Goal: Complete application form: Complete application form

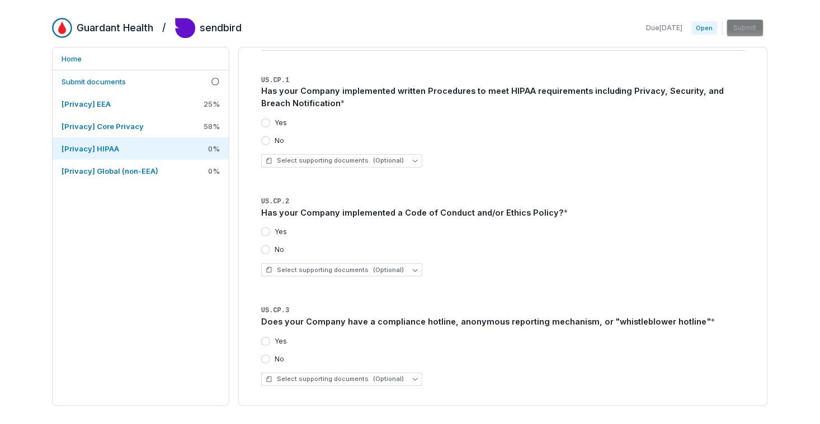
scroll to position [99, 0]
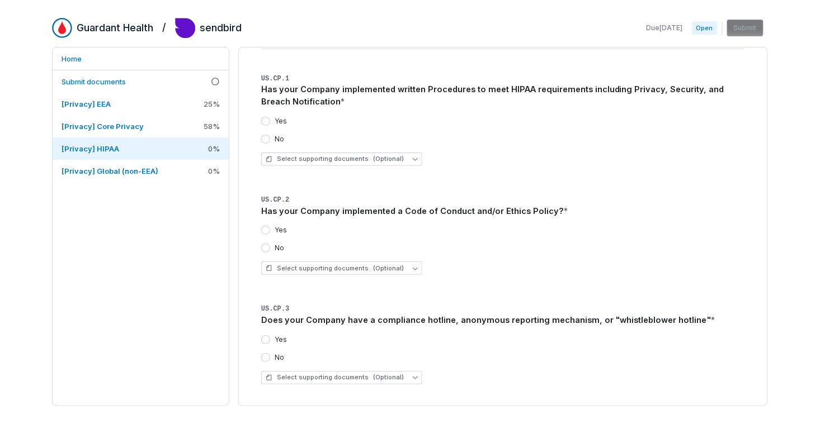
click at [266, 233] on button "Yes" at bounding box center [265, 230] width 9 height 9
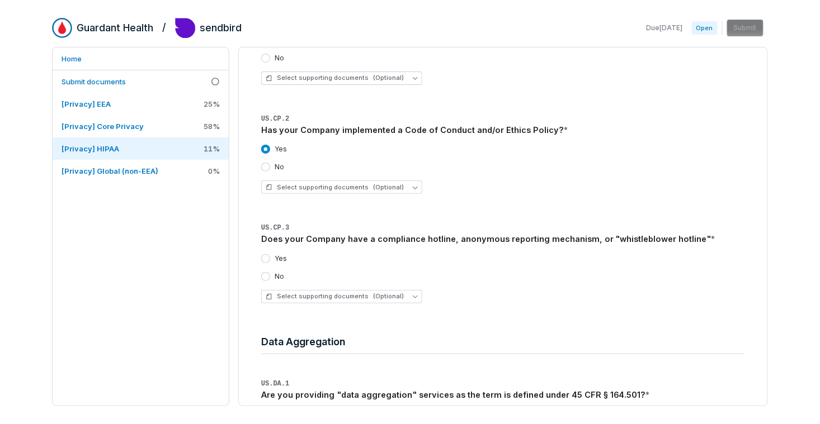
scroll to position [187, 0]
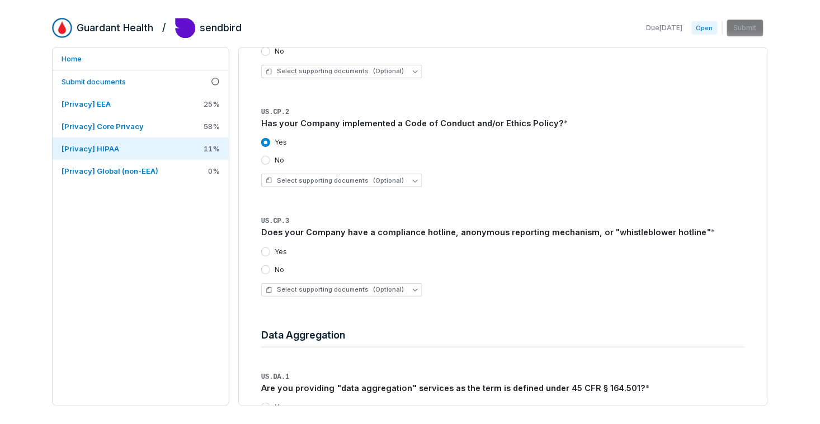
click at [486, 231] on div "Does your Company have a compliance hotline, anonymous reporting mechanism, or …" at bounding box center [503, 232] width 484 height 12
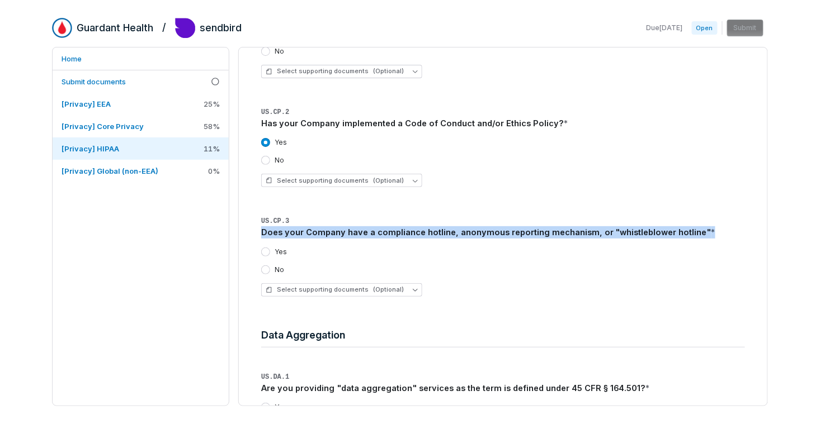
click at [486, 231] on div "Does your Company have a compliance hotline, anonymous reporting mechanism, or …" at bounding box center [503, 232] width 484 height 12
copy div "Does your Company have a compliance hotline, anonymous reporting mechanism, or …"
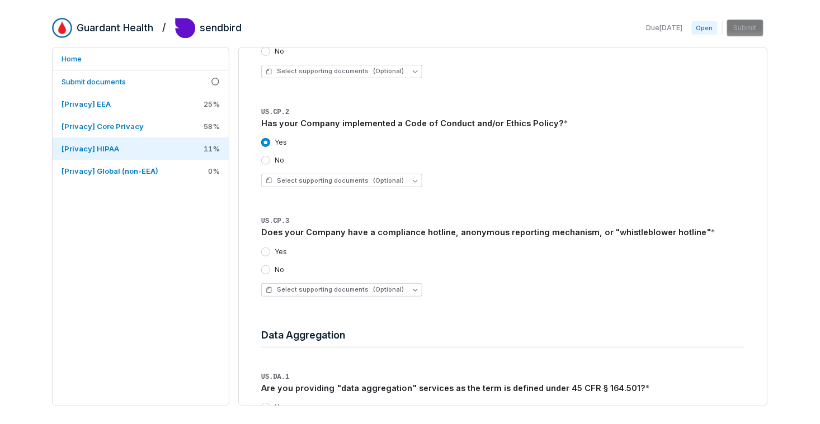
click at [495, 207] on div "US.CP.1 Has your Company implemented written Procedures to meet HIPAA requireme…" at bounding box center [503, 145] width 484 height 322
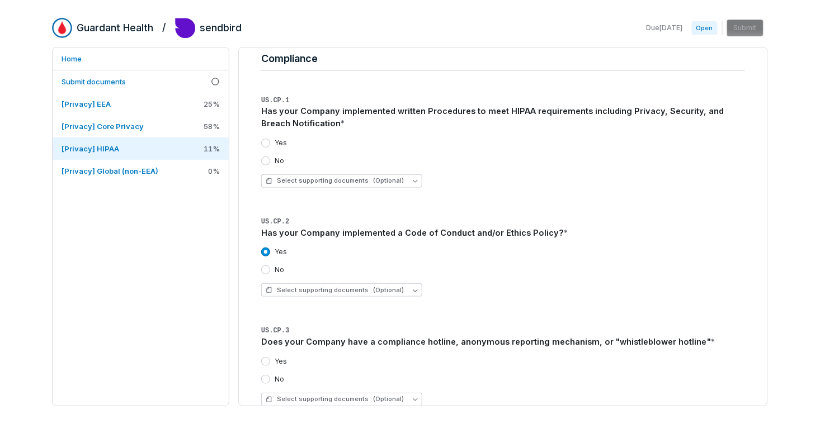
scroll to position [77, 0]
click at [489, 115] on div "Has your Company implemented written Procedures to meet HIPAA requirements incl…" at bounding box center [503, 118] width 484 height 25
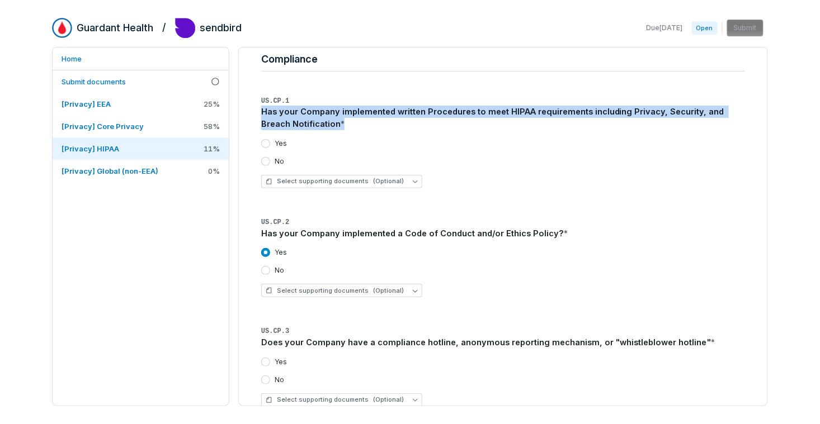
click at [489, 115] on div "Has your Company implemented written Procedures to meet HIPAA requirements incl…" at bounding box center [503, 118] width 484 height 25
copy div "Has your Company implemented written Procedures to meet HIPAA requirements incl…"
click at [267, 141] on button "Yes" at bounding box center [265, 143] width 9 height 9
click at [329, 181] on span "Select supporting documents (Optional)" at bounding box center [335, 181] width 138 height 8
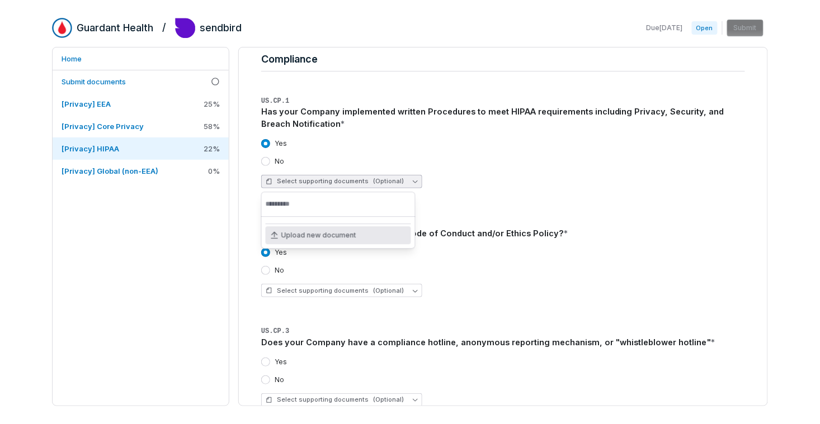
click at [487, 183] on div "Select supporting documents (Optional)" at bounding box center [503, 181] width 484 height 13
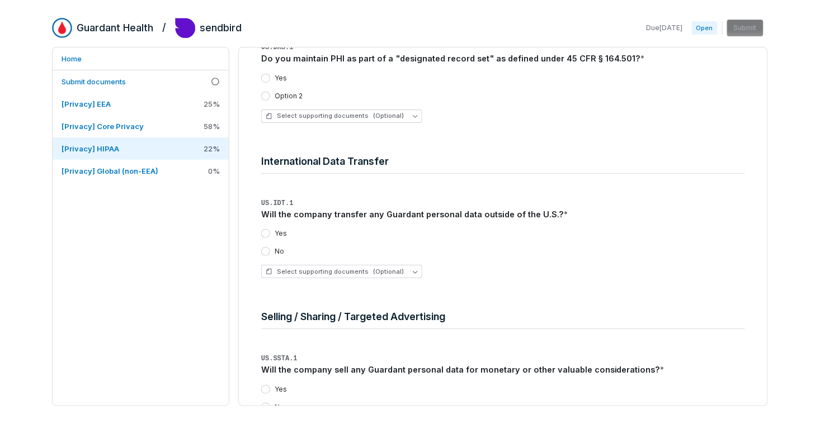
scroll to position [679, 0]
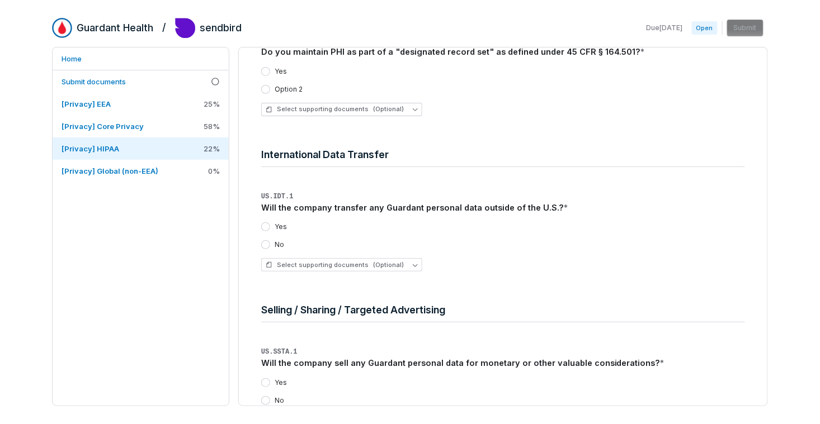
click at [473, 206] on div "Will the company transfer any Guardant personal data outside of the U.S.? *" at bounding box center [503, 208] width 484 height 12
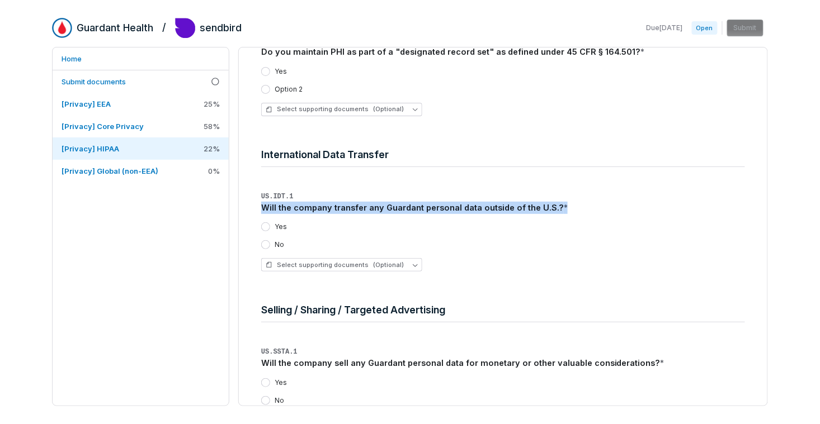
click at [473, 206] on div "Will the company transfer any Guardant personal data outside of the U.S.? *" at bounding box center [503, 208] width 484 height 12
copy div "Will the company transfer any Guardant personal data outside of the U.S.? *"
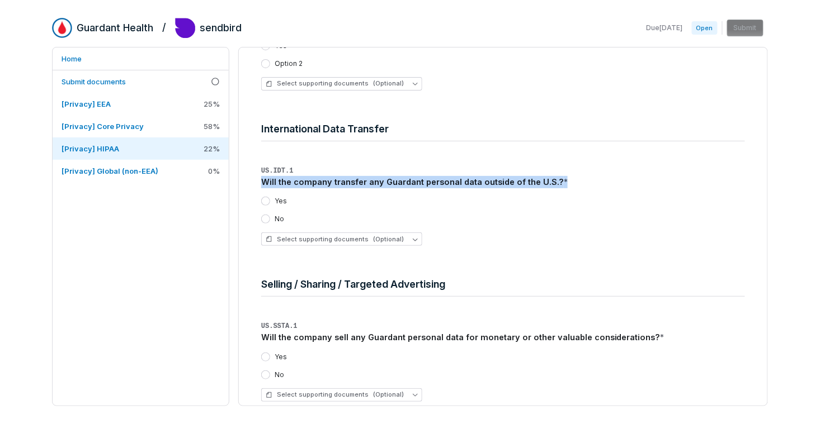
scroll to position [705, 0]
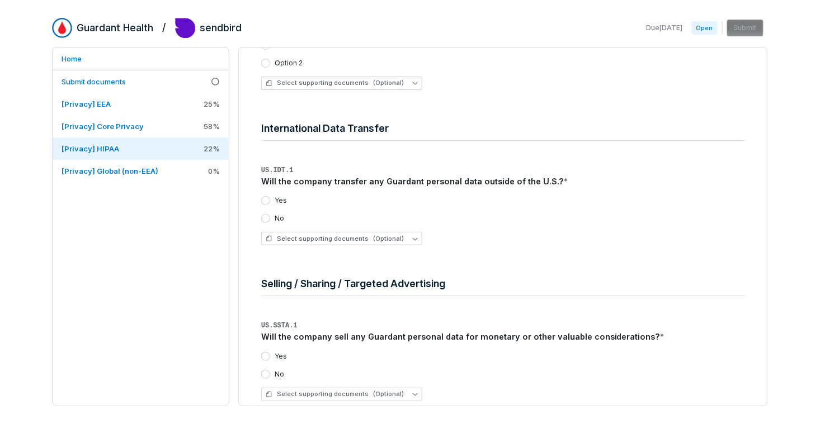
click at [276, 198] on label "Yes" at bounding box center [280, 200] width 12 height 9
click at [270, 198] on button "Yes" at bounding box center [265, 200] width 9 height 9
click at [270, 214] on div "No" at bounding box center [272, 218] width 23 height 9
click at [272, 220] on div "No" at bounding box center [272, 218] width 23 height 9
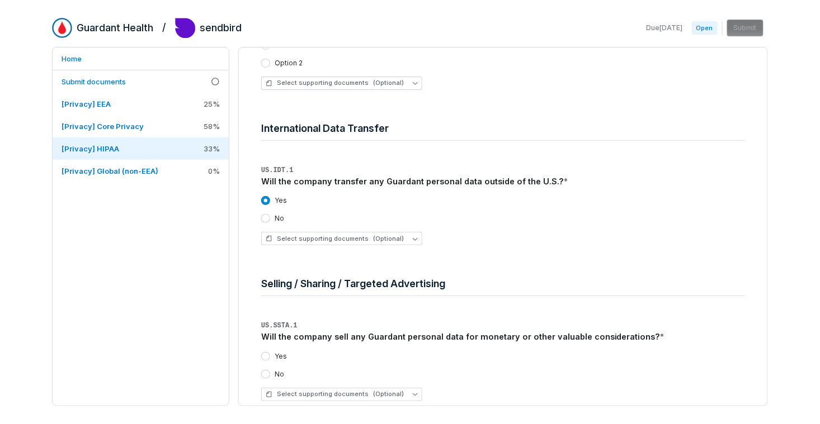
click at [267, 217] on button "No" at bounding box center [265, 218] width 9 height 9
click at [290, 240] on span "Select supporting documents (Optional)" at bounding box center [335, 239] width 138 height 8
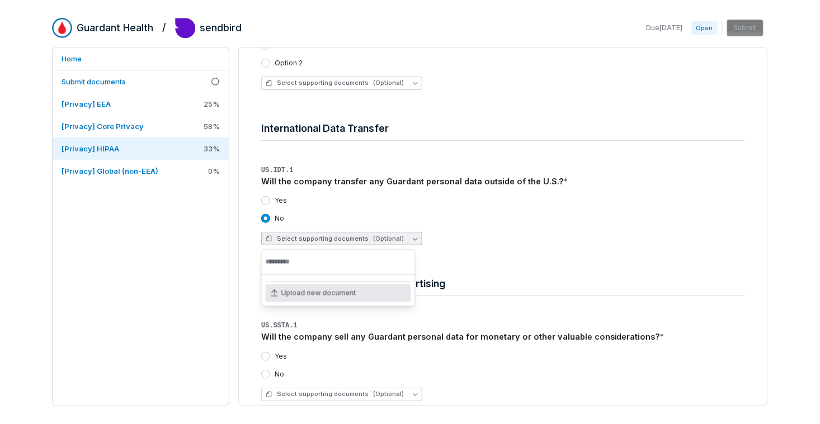
click at [283, 293] on span "Upload new document" at bounding box center [318, 293] width 75 height 9
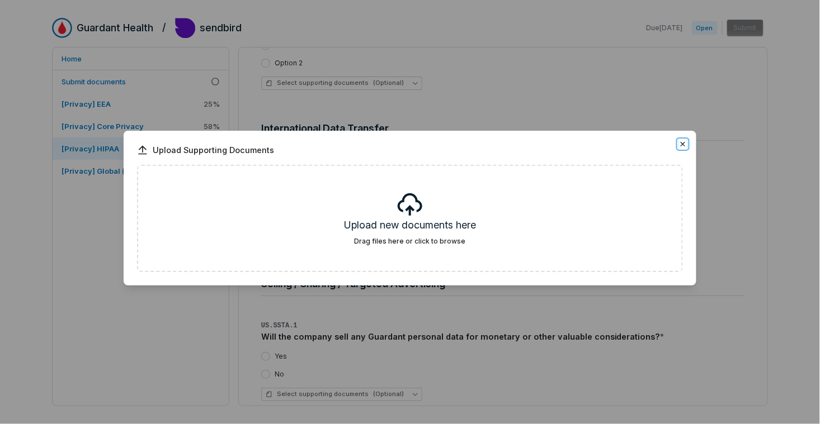
click at [685, 146] on icon "button" at bounding box center [682, 144] width 9 height 9
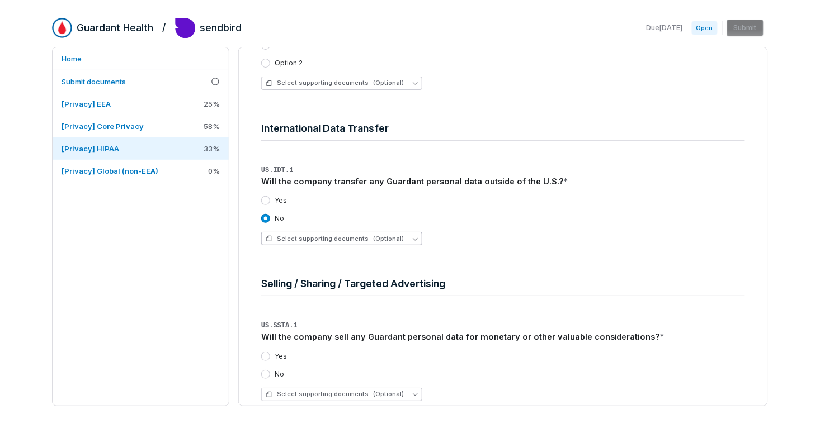
click at [321, 238] on span "Select supporting documents (Optional)" at bounding box center [335, 239] width 138 height 8
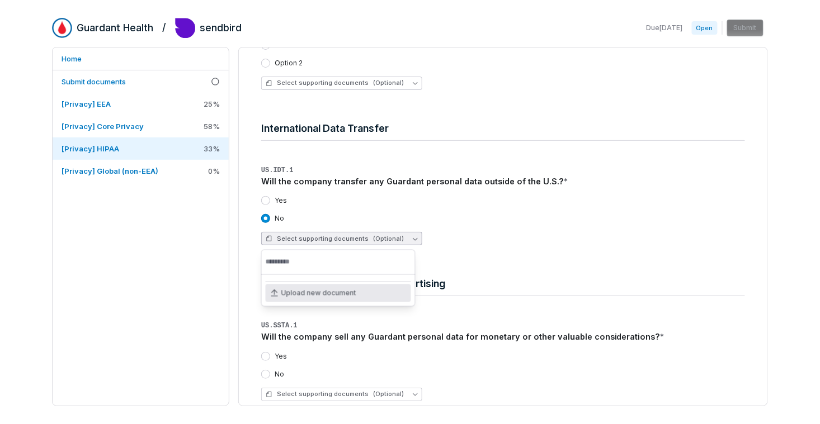
click at [383, 297] on div "Upload new document" at bounding box center [338, 294] width 145 height 18
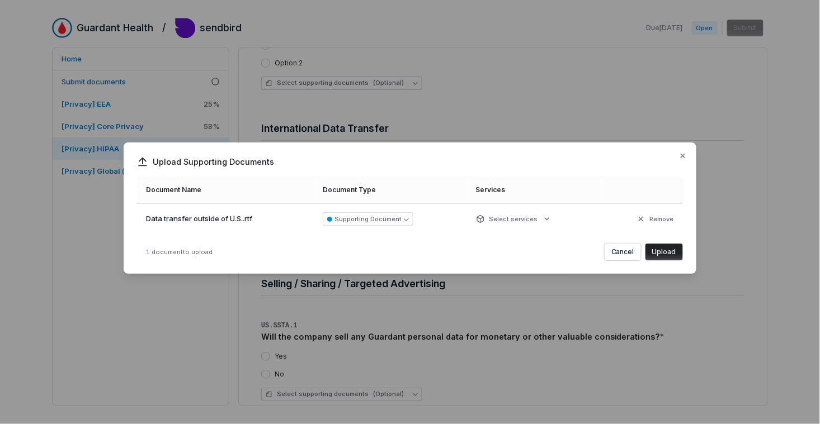
click at [662, 253] on button "Upload" at bounding box center [663, 252] width 37 height 17
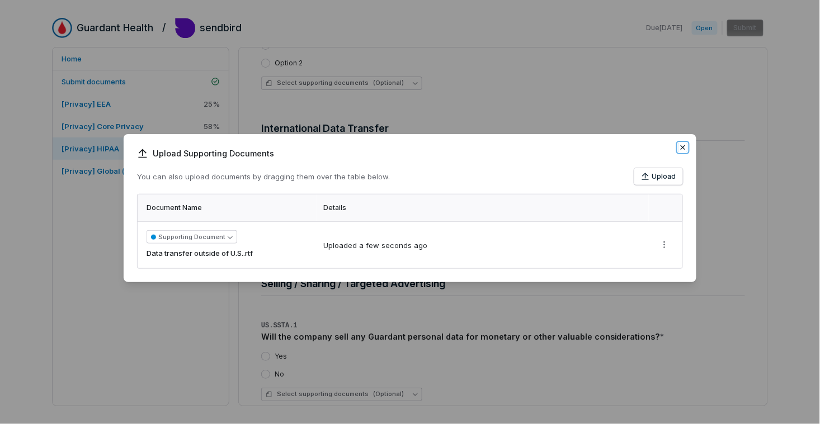
click at [684, 149] on icon "button" at bounding box center [682, 147] width 9 height 9
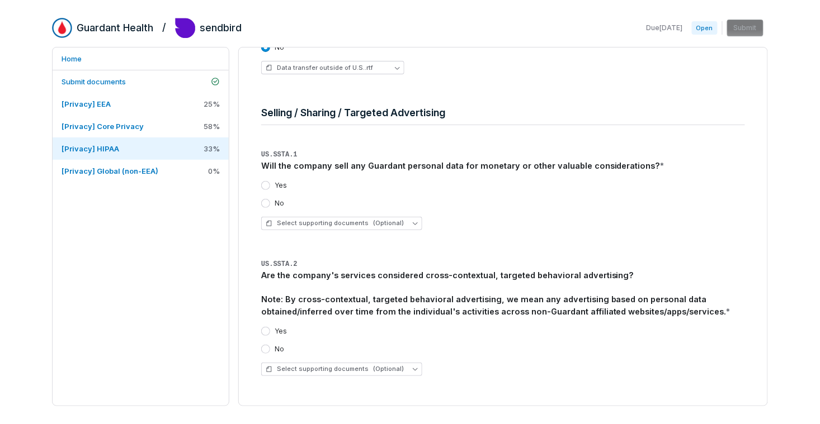
scroll to position [880, 0]
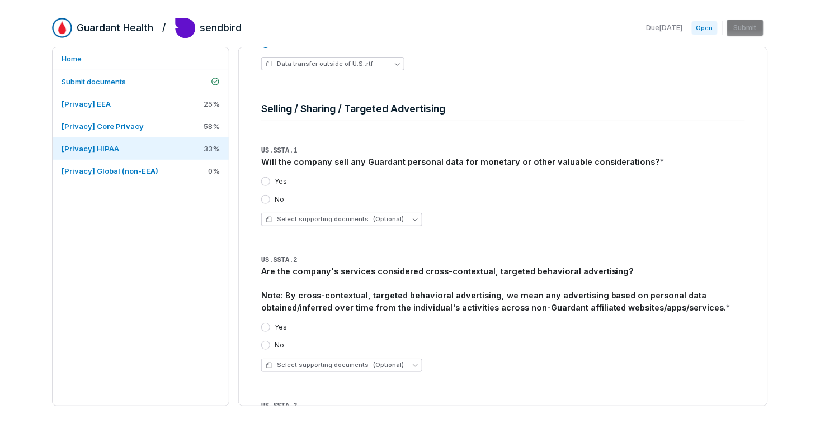
click at [266, 200] on button "No" at bounding box center [265, 199] width 9 height 9
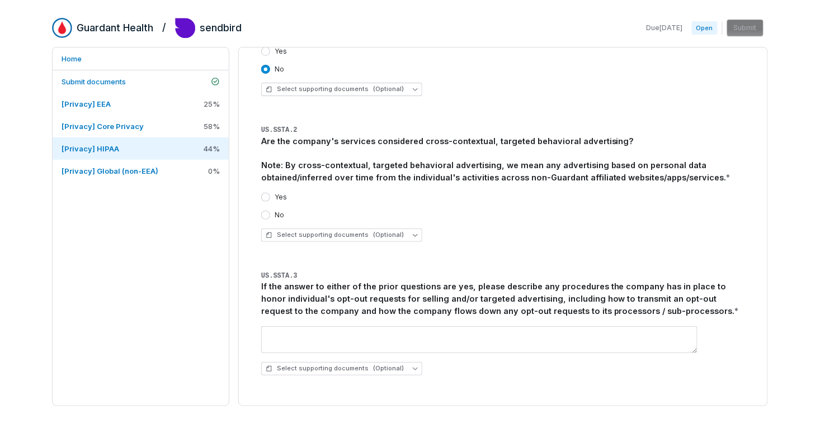
scroll to position [1011, 0]
click at [268, 214] on button "No" at bounding box center [265, 214] width 9 height 9
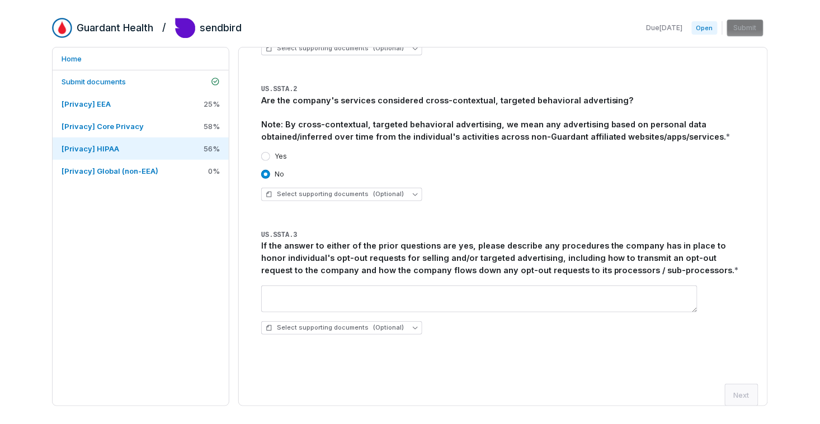
scroll to position [1059, 0]
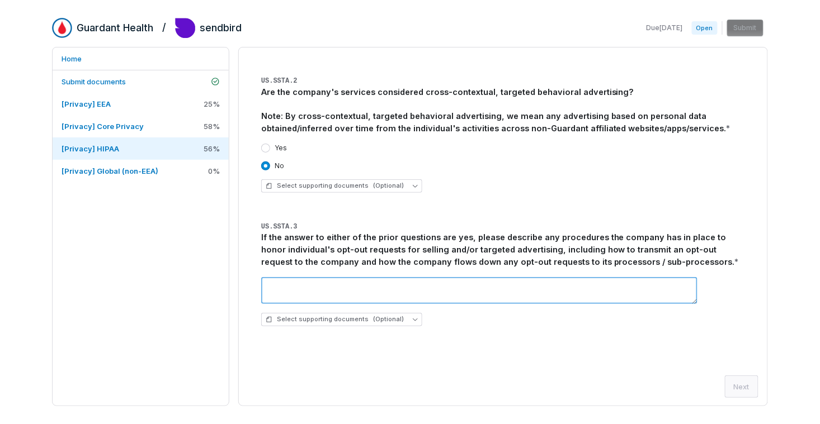
click at [331, 286] on textarea at bounding box center [479, 290] width 436 height 27
type textarea "*"
type textarea "***"
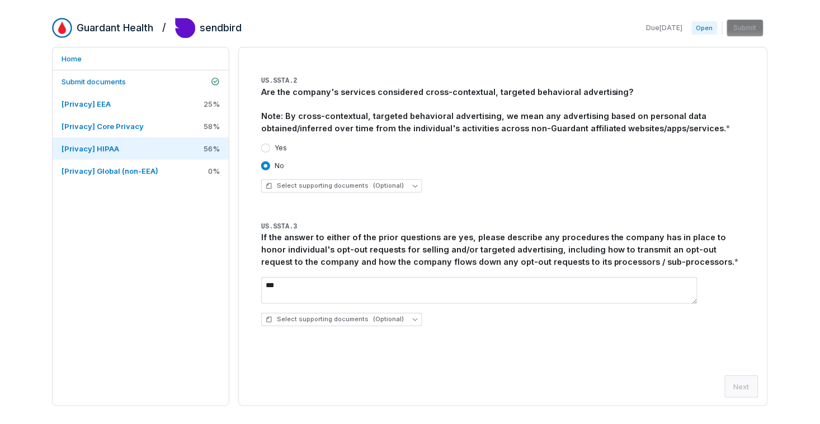
click at [466, 180] on div "Select supporting documents (Optional)" at bounding box center [503, 185] width 484 height 13
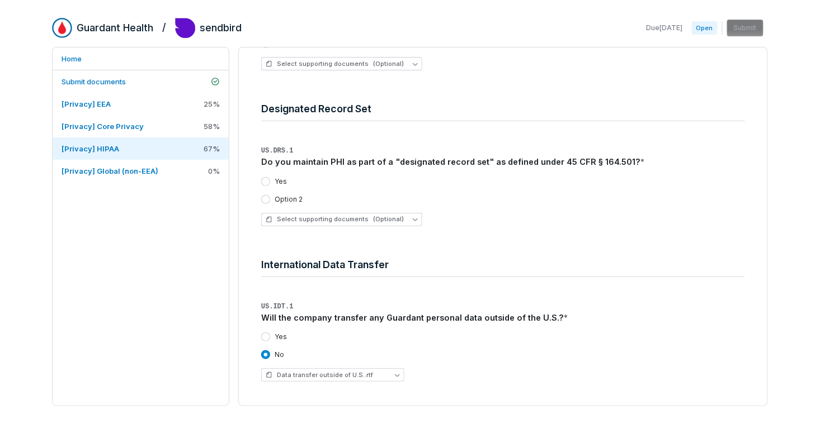
scroll to position [543, 0]
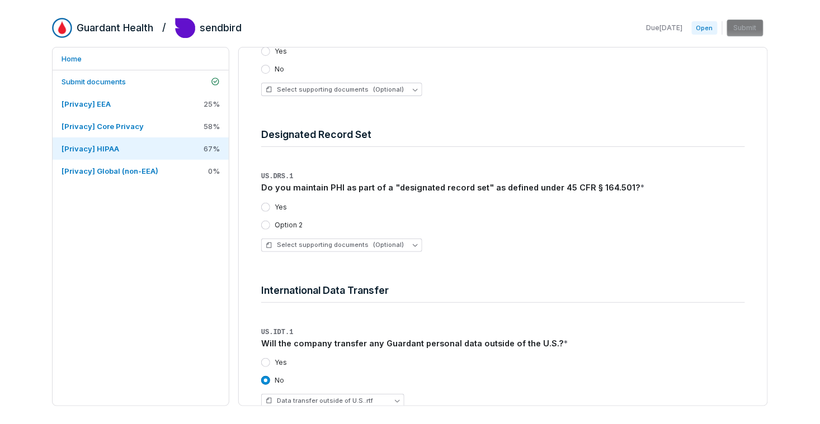
click at [536, 187] on div "Do you maintain PHI as part of a "designated record set" as defined under 45 CF…" at bounding box center [503, 188] width 484 height 12
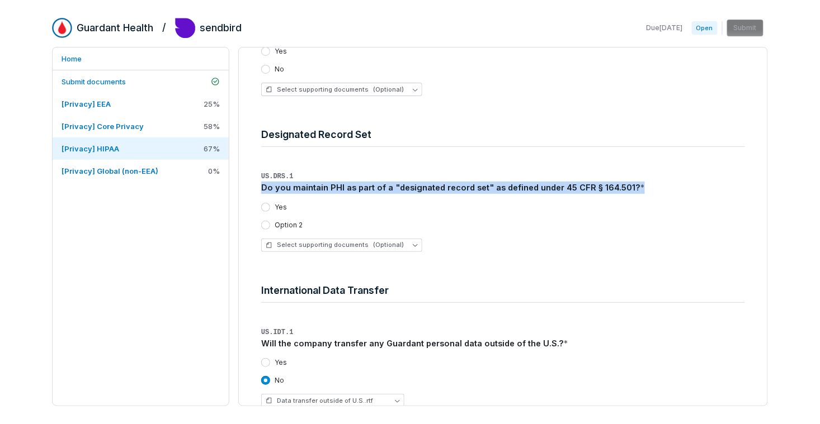
click at [536, 187] on div "Do you maintain PHI as part of a "designated record set" as defined under 45 CF…" at bounding box center [503, 188] width 484 height 12
copy div "Do you maintain PHI as part of a "designated record set" as defined under 45 CF…"
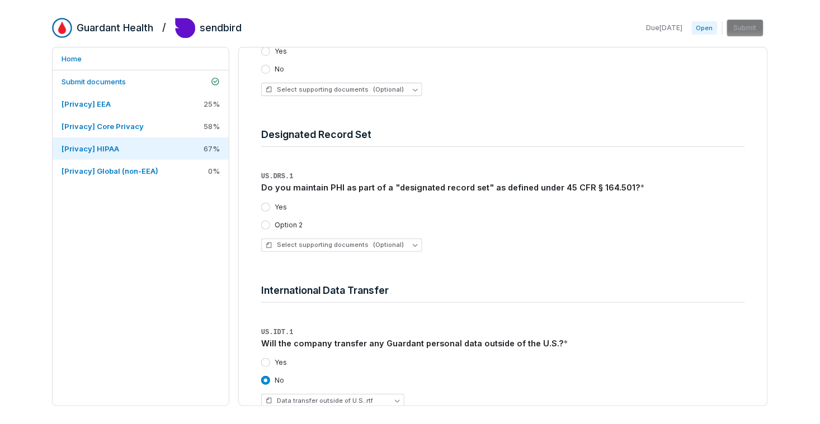
click at [484, 227] on div "Option 2" at bounding box center [503, 225] width 484 height 9
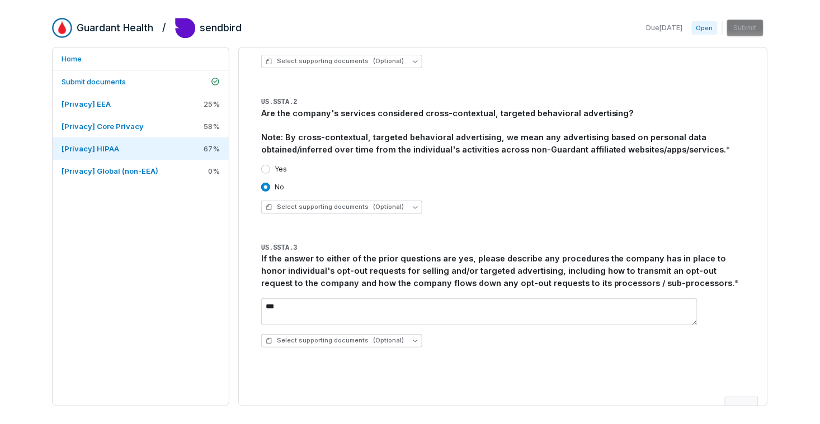
scroll to position [1044, 0]
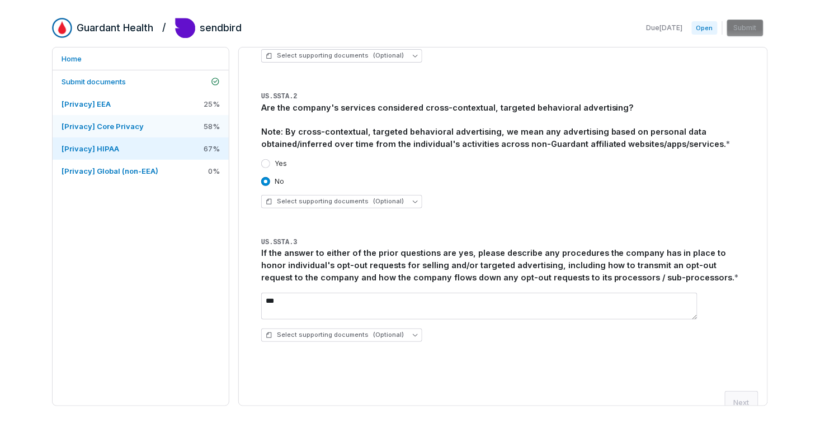
click at [157, 126] on link "[Privacy] Core Privacy 58 %" at bounding box center [141, 126] width 176 height 22
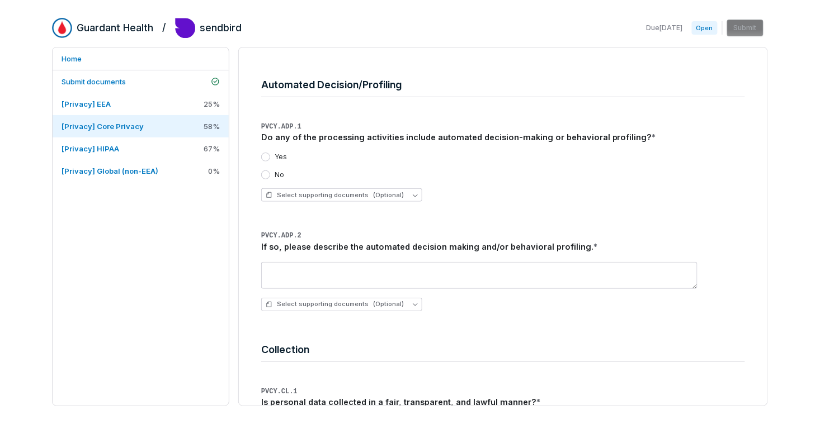
scroll to position [536, 0]
click at [261, 172] on button "No" at bounding box center [265, 173] width 9 height 9
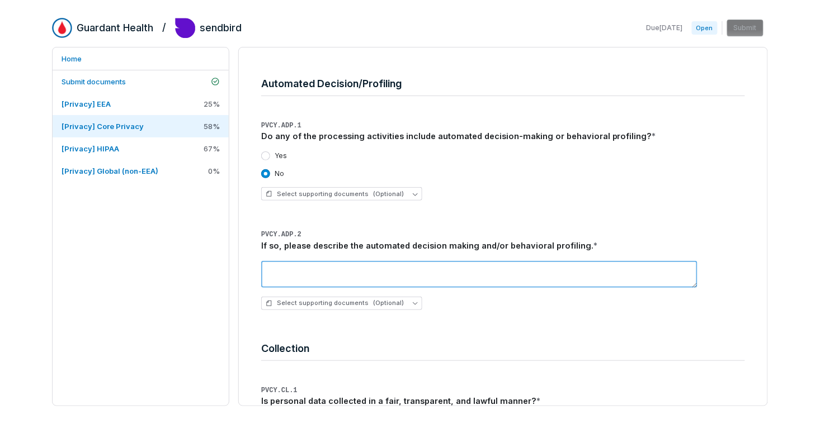
click at [296, 270] on textarea at bounding box center [479, 274] width 436 height 27
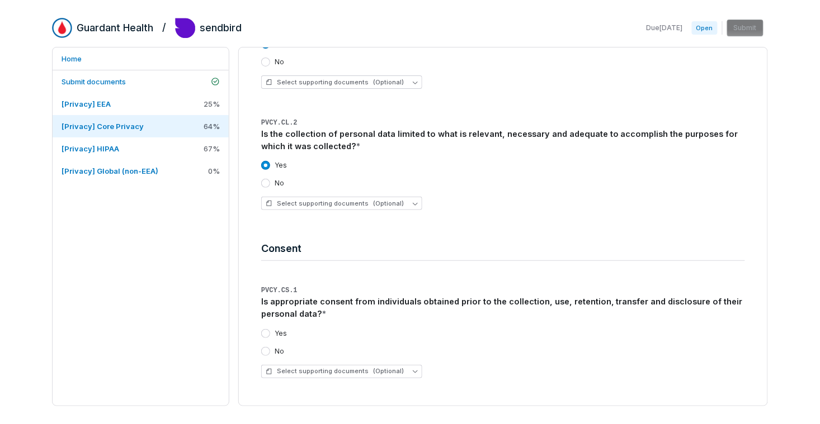
scroll to position [930, 0]
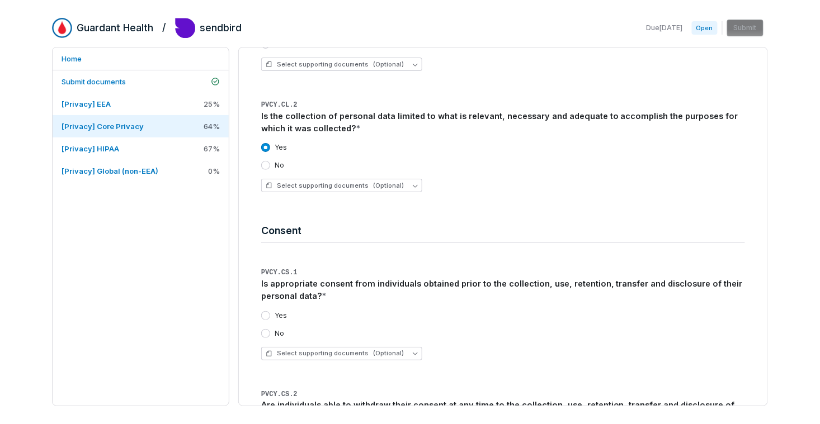
type textarea "***"
click at [312, 117] on div "Is the collection of personal data limited to what is relevant, necessary and a…" at bounding box center [503, 122] width 484 height 25
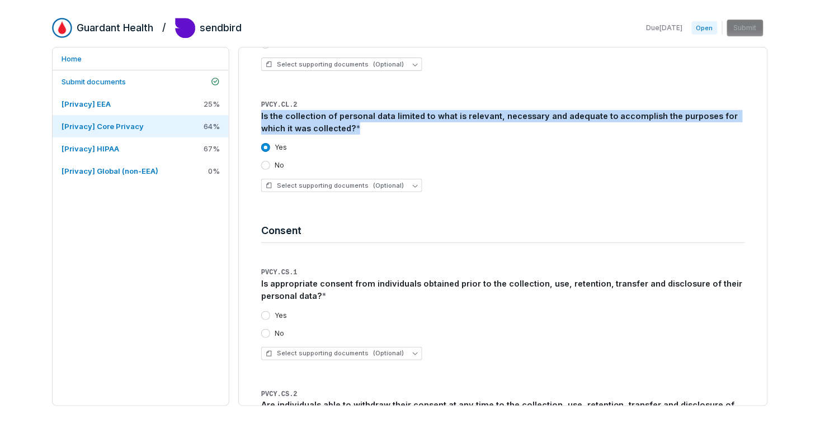
click at [312, 117] on div "Is the collection of personal data limited to what is relevant, necessary and a…" at bounding box center [503, 122] width 484 height 25
copy div "Is the collection of personal data limited to what is relevant, necessary and a…"
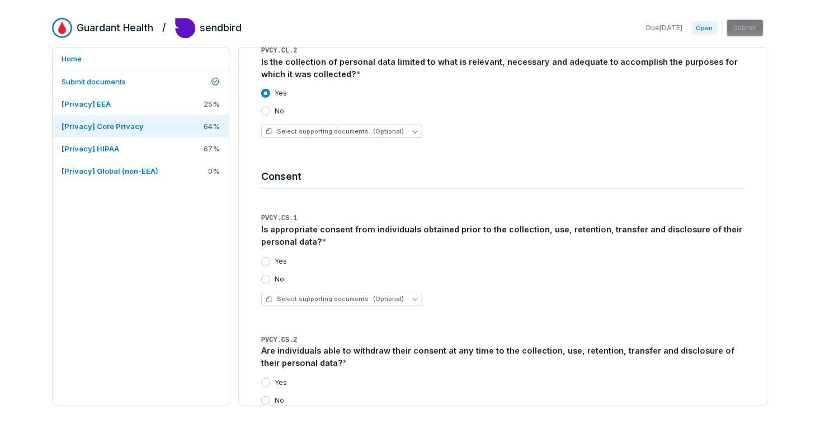
click at [299, 237] on div "Is appropriate consent from individuals obtained prior to the collection, use, …" at bounding box center [503, 236] width 484 height 25
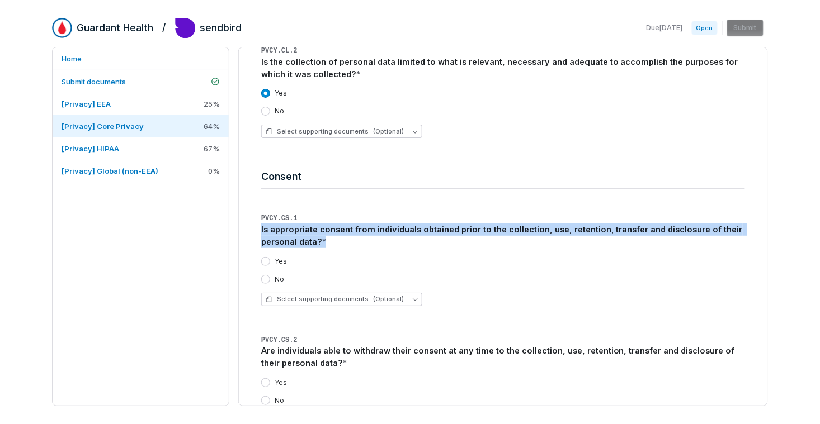
click at [299, 237] on div "Is appropriate consent from individuals obtained prior to the collection, use, …" at bounding box center [503, 236] width 484 height 25
copy div "Is appropriate consent from individuals obtained prior to the collection, use, …"
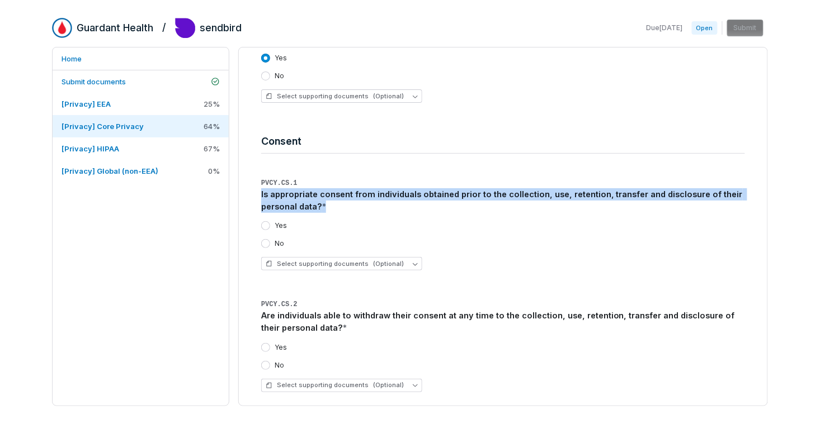
scroll to position [1021, 0]
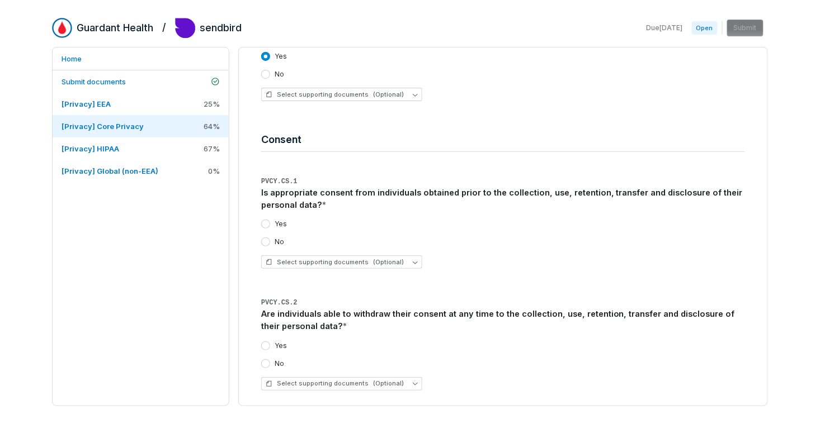
click at [505, 241] on div "No" at bounding box center [503, 242] width 484 height 9
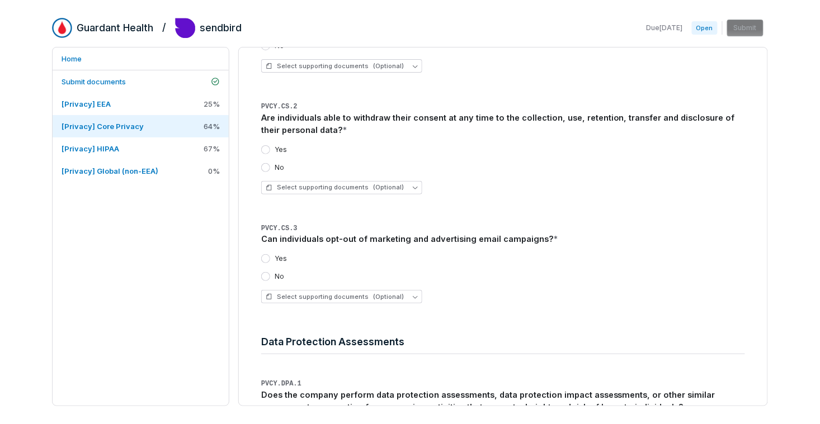
scroll to position [1284, 0]
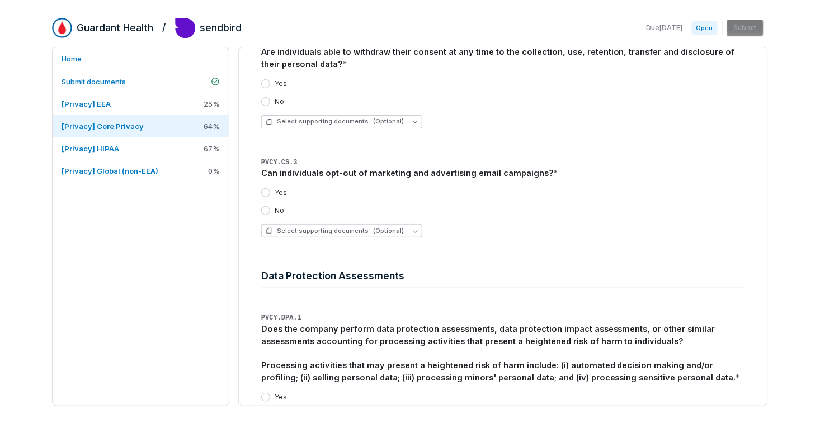
click at [266, 192] on button "Yes" at bounding box center [265, 192] width 9 height 9
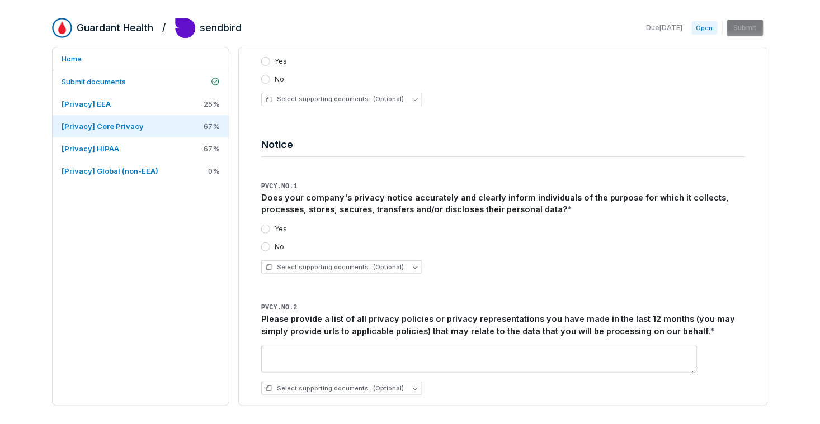
scroll to position [2446, 0]
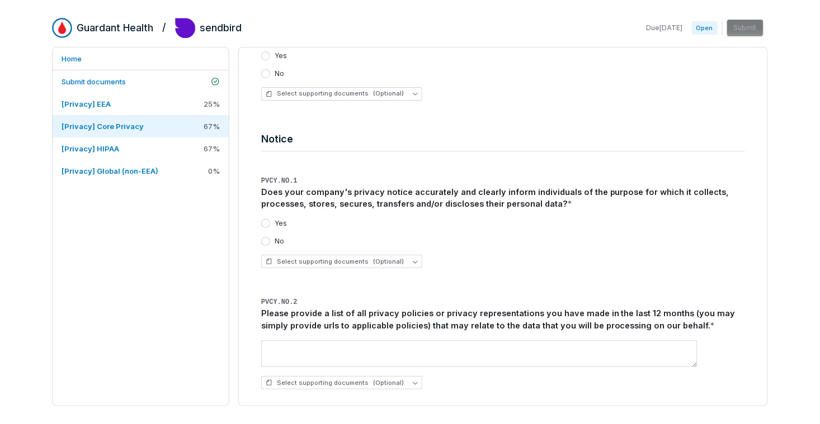
click at [268, 222] on button "Yes" at bounding box center [265, 223] width 9 height 9
click at [379, 264] on span "(Optional)" at bounding box center [388, 262] width 31 height 8
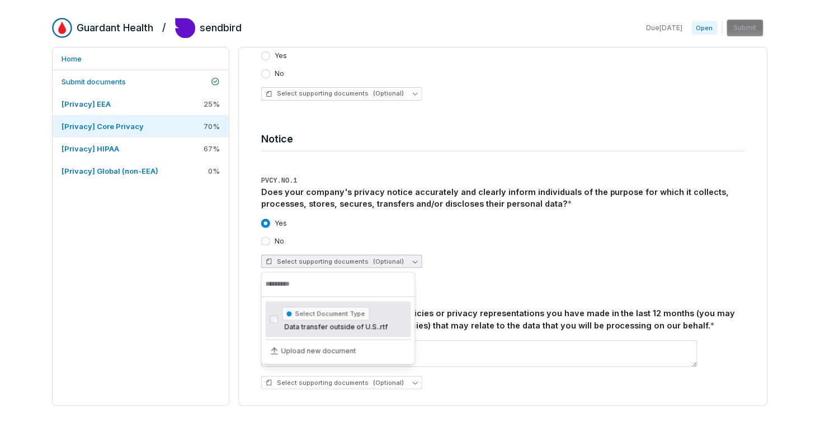
click at [485, 257] on div "Select supporting documents (Optional)" at bounding box center [503, 261] width 484 height 13
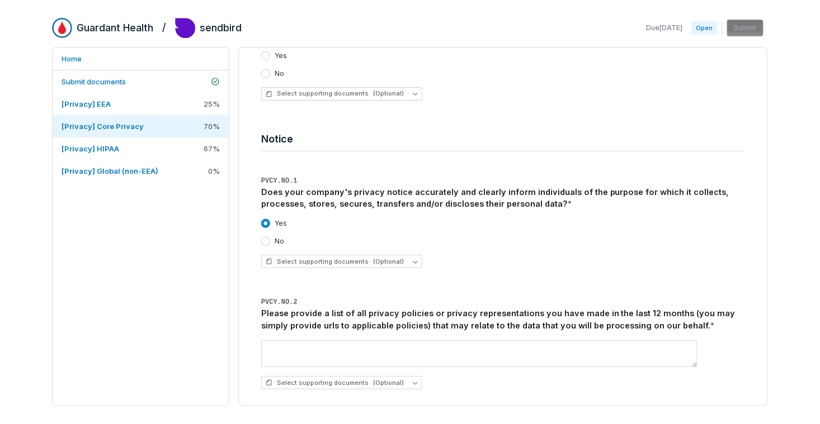
scroll to position [2450, 0]
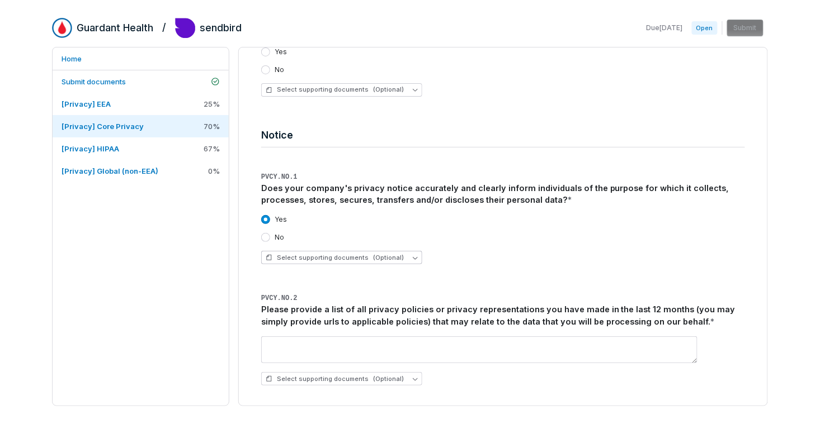
click at [385, 259] on span "(Optional)" at bounding box center [388, 258] width 31 height 8
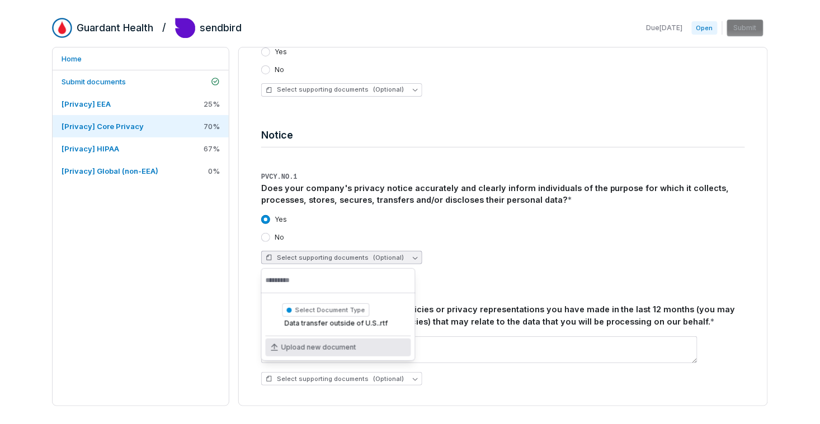
click at [363, 348] on div "Upload new document" at bounding box center [338, 348] width 145 height 18
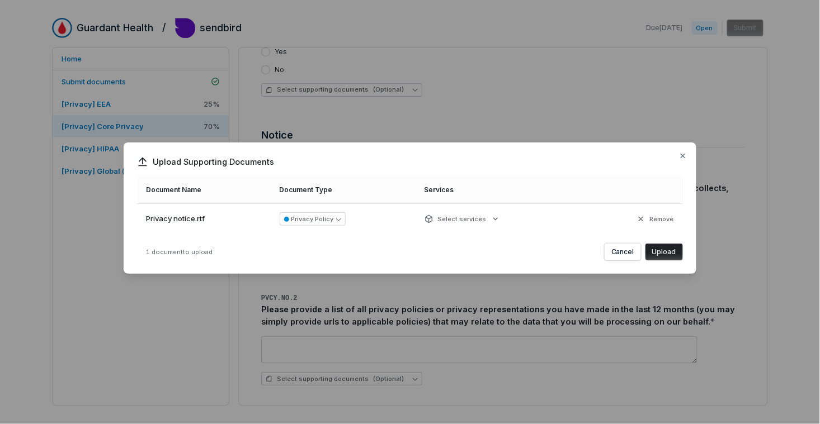
click at [664, 252] on button "Upload" at bounding box center [663, 252] width 37 height 17
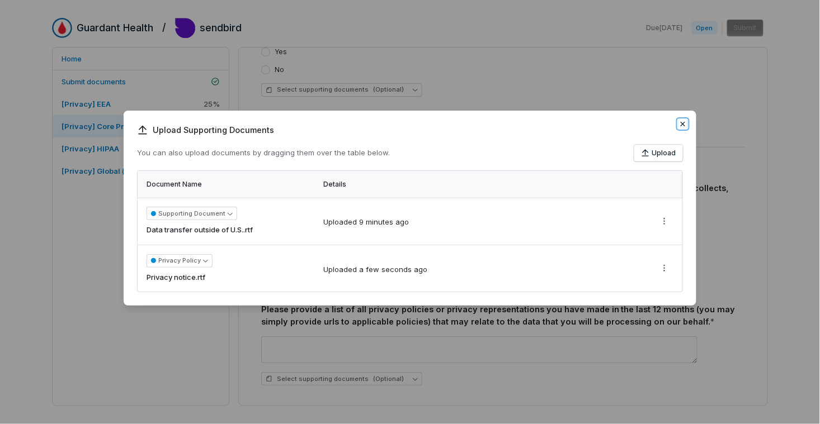
click at [683, 127] on icon "button" at bounding box center [682, 124] width 9 height 9
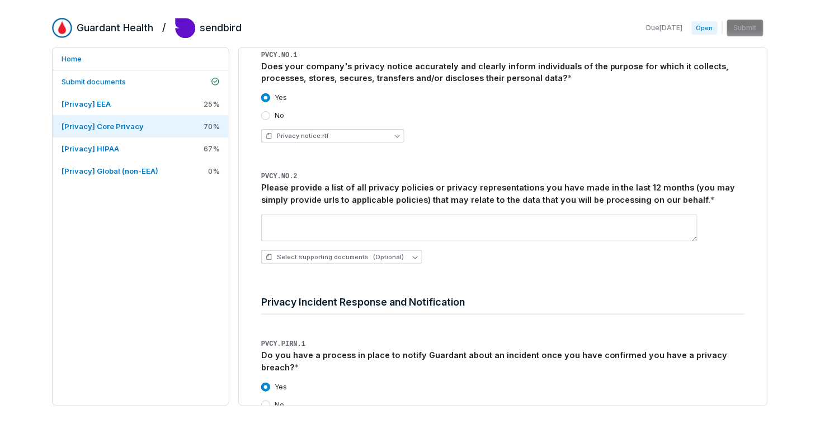
scroll to position [2578, 0]
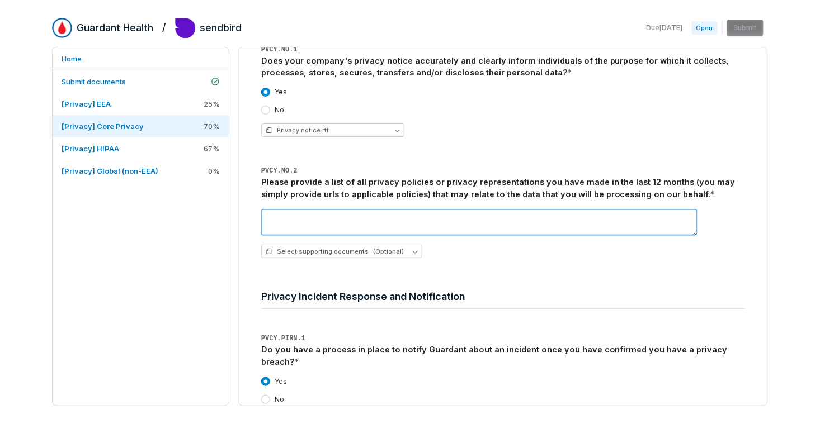
click at [288, 214] on textarea at bounding box center [479, 222] width 436 height 27
paste textarea "**********"
click at [264, 216] on textarea "**********" at bounding box center [479, 222] width 436 height 27
paste textarea "**********"
type textarea "**********"
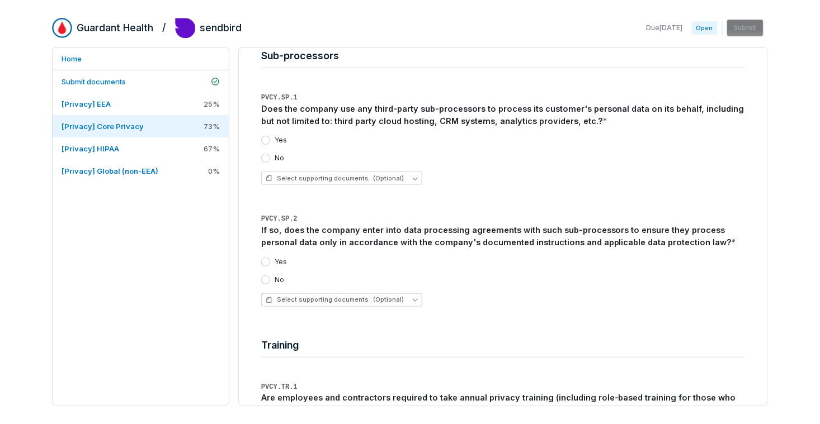
scroll to position [3760, 0]
click at [267, 135] on button "Yes" at bounding box center [265, 139] width 9 height 9
click at [343, 174] on span "Select supporting documents (Optional)" at bounding box center [335, 178] width 138 height 8
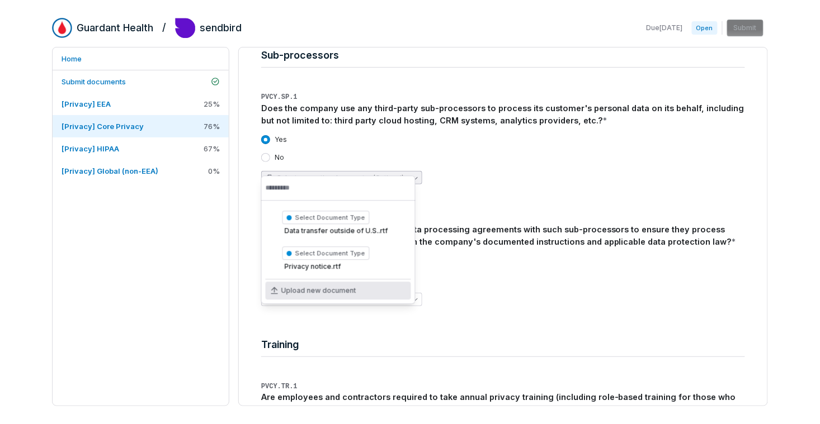
click at [384, 286] on div "Upload new document" at bounding box center [338, 291] width 145 height 18
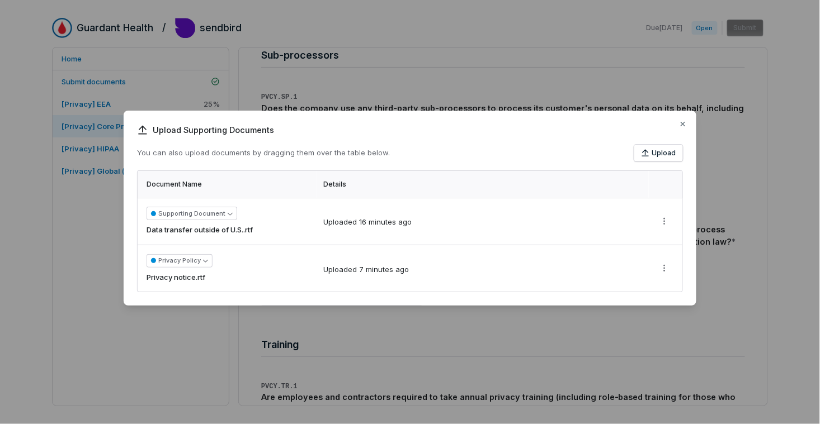
drag, startPoint x: 673, startPoint y: 151, endPoint x: 832, endPoint y: 105, distance: 165.2
click at [819, 105] on html "Guardant Health / sendbird Due [DATE] Open Submit Home Submit documents [Privac…" at bounding box center [410, 212] width 820 height 424
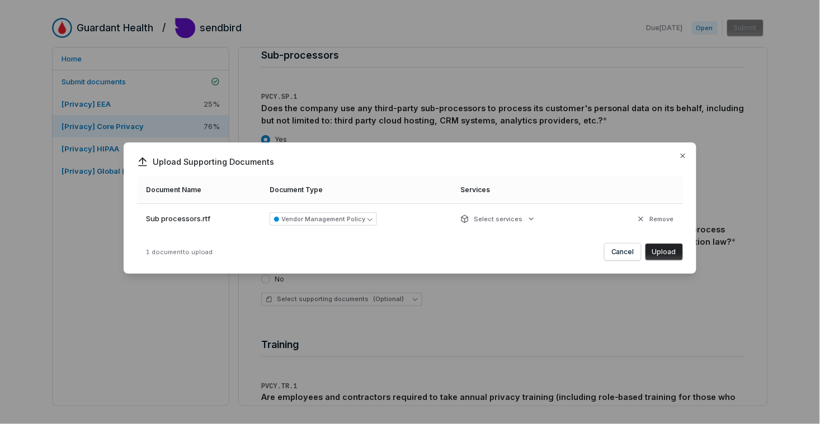
click at [676, 251] on button "Upload" at bounding box center [663, 252] width 37 height 17
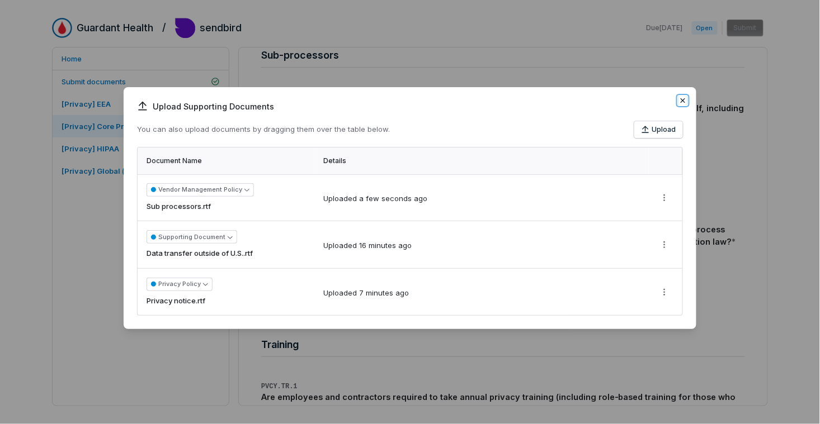
click at [683, 101] on icon "button" at bounding box center [682, 100] width 4 height 4
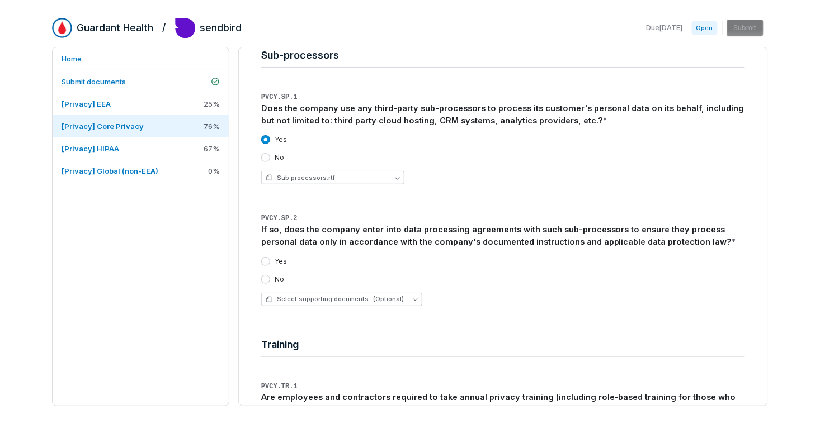
click at [277, 257] on label "Yes" at bounding box center [280, 261] width 12 height 9
click at [270, 257] on button "Yes" at bounding box center [265, 261] width 9 height 9
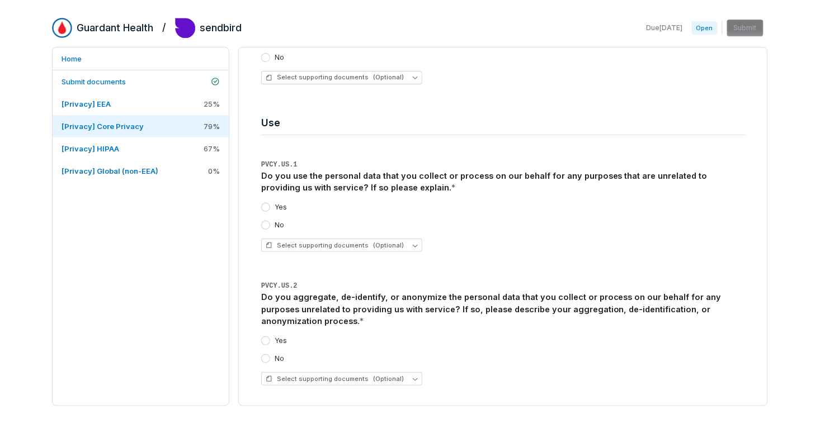
scroll to position [4155, 0]
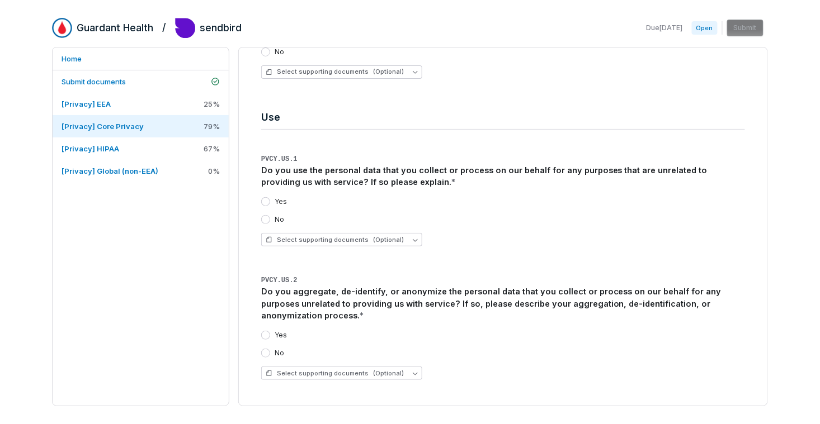
click at [269, 215] on div "No" at bounding box center [272, 219] width 23 height 9
click at [264, 215] on button "No" at bounding box center [265, 219] width 9 height 9
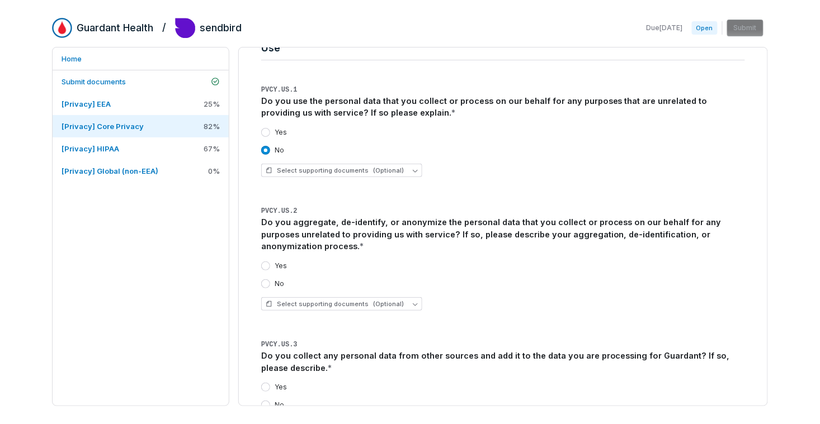
scroll to position [4226, 0]
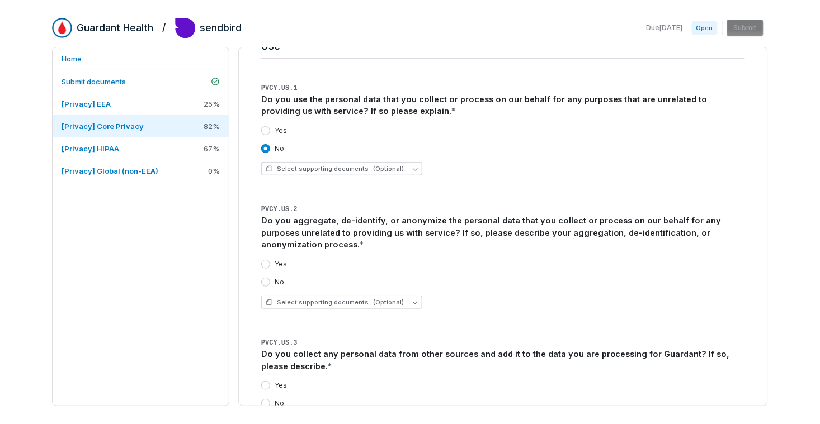
click at [264, 278] on button "No" at bounding box center [265, 282] width 9 height 9
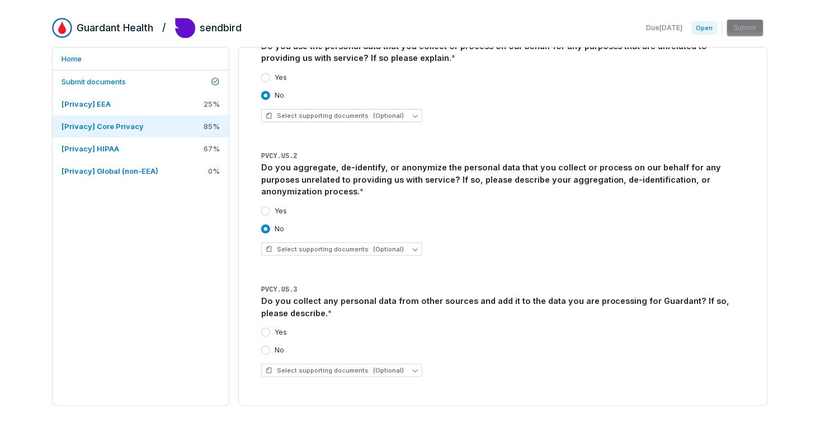
scroll to position [4318, 0]
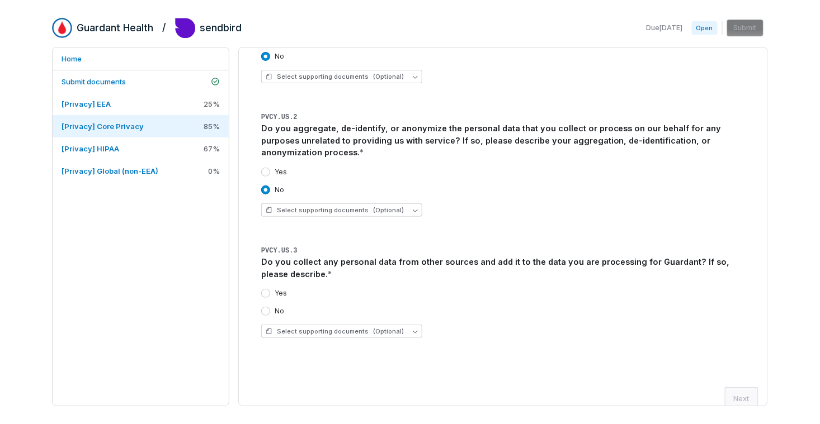
click at [266, 307] on button "No" at bounding box center [265, 311] width 9 height 9
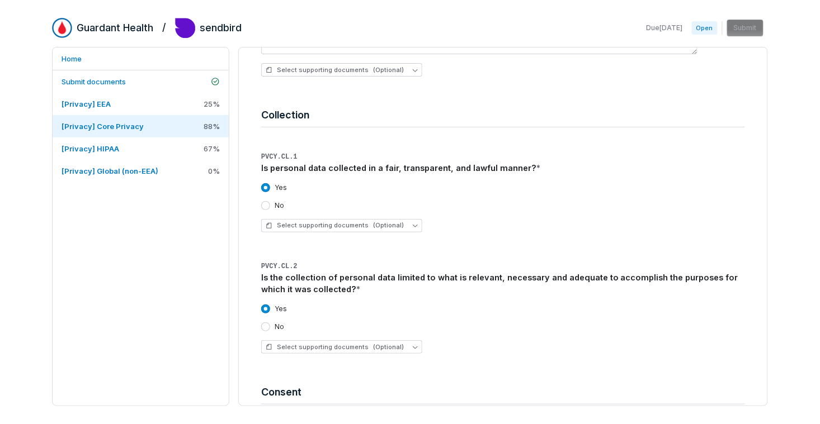
scroll to position [727, 0]
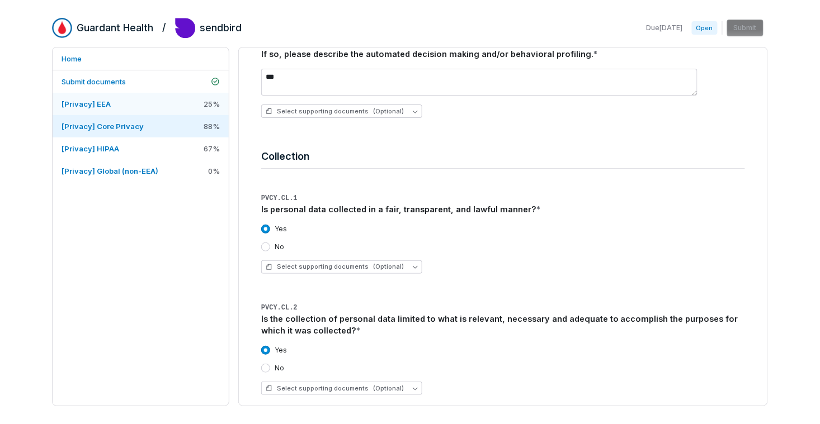
click at [190, 103] on link "[Privacy] EEA 25 %" at bounding box center [141, 104] width 176 height 22
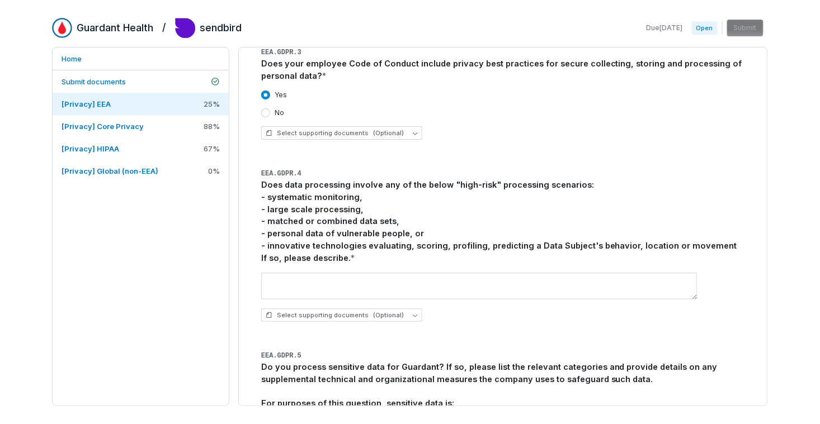
scroll to position [384, 0]
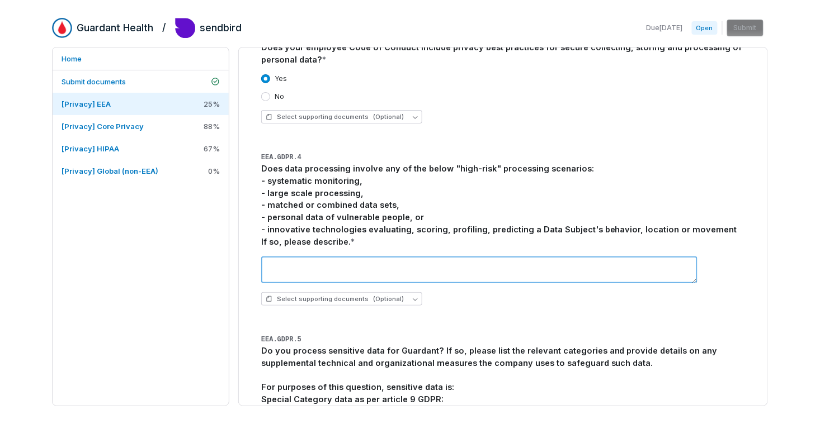
click at [347, 259] on textarea at bounding box center [479, 270] width 436 height 27
type textarea "*"
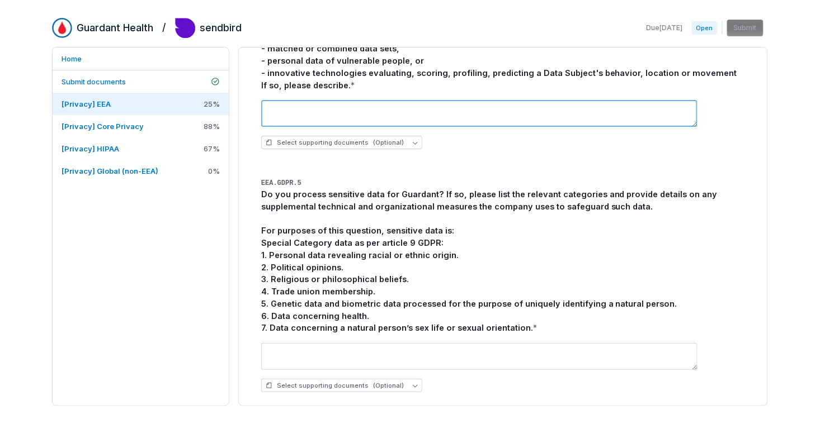
scroll to position [539, 0]
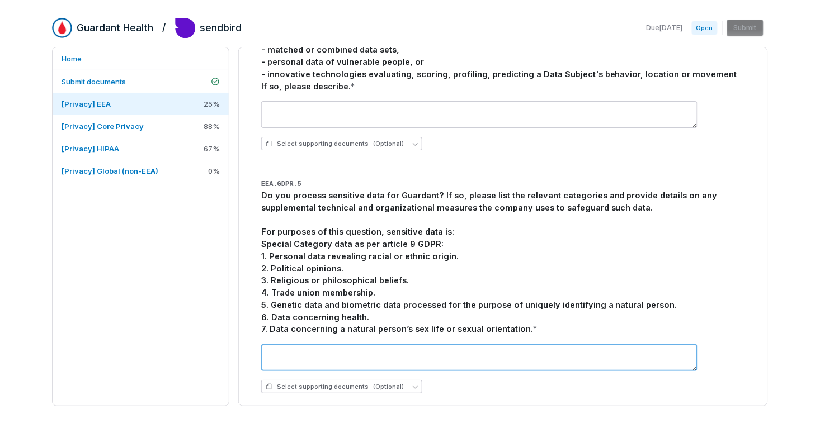
click at [300, 344] on textarea at bounding box center [479, 357] width 436 height 27
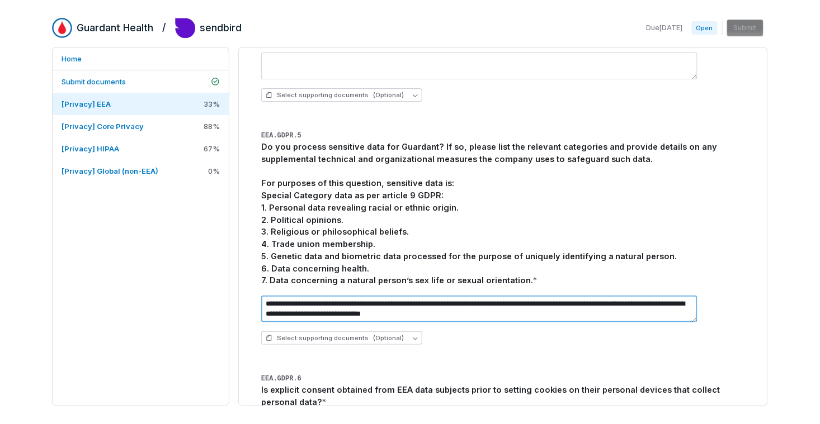
scroll to position [646, 0]
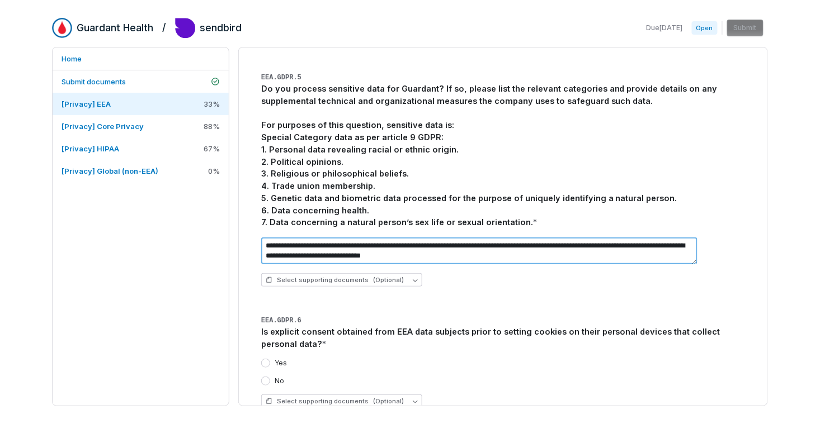
type textarea "**********"
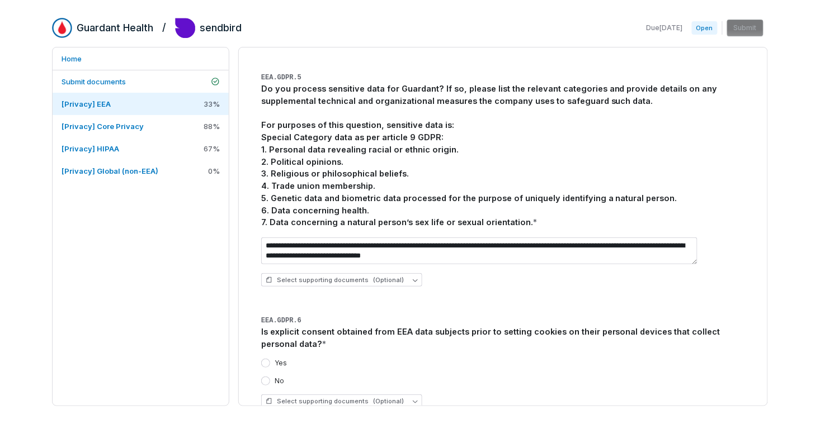
click at [376, 350] on div "Yes No Select supporting documents (Optional)" at bounding box center [503, 383] width 484 height 67
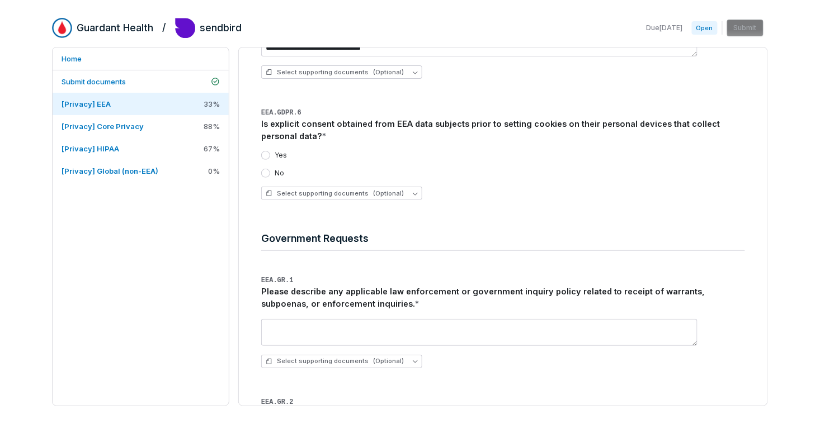
scroll to position [895, 0]
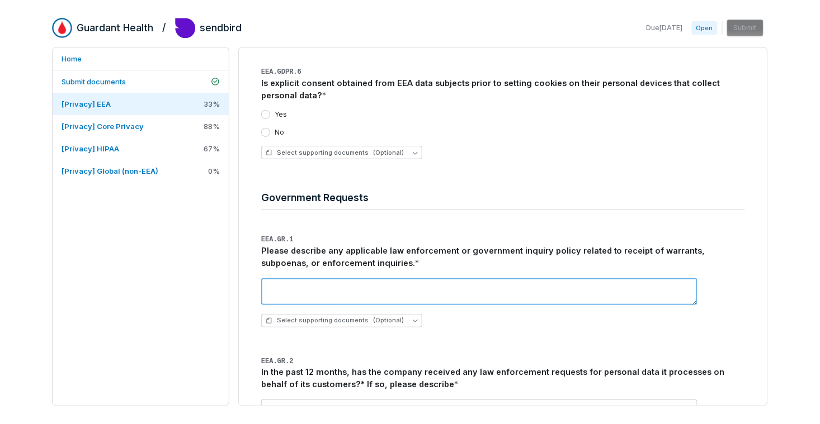
click at [389, 281] on textarea at bounding box center [479, 291] width 436 height 27
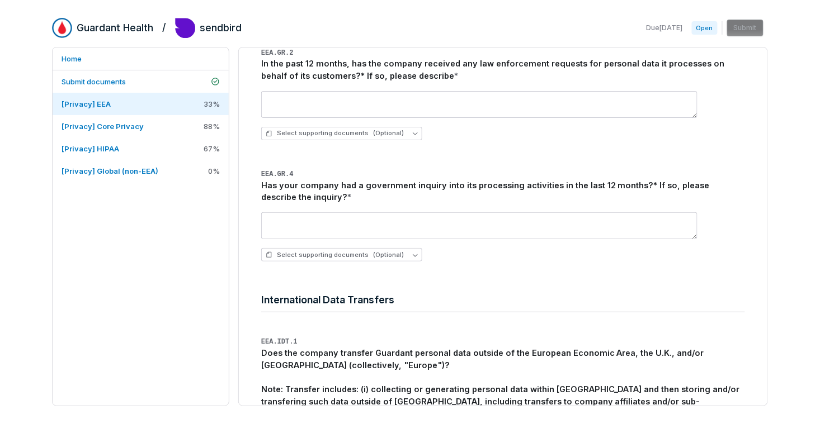
scroll to position [1370, 0]
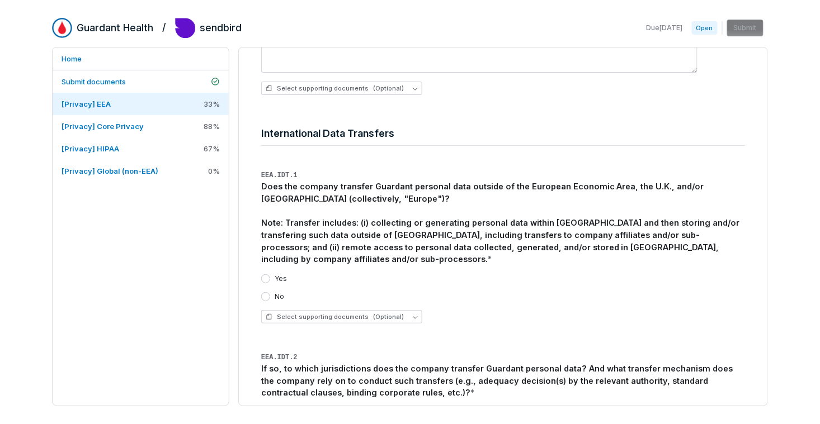
click at [266, 292] on button "No" at bounding box center [265, 296] width 9 height 9
click at [356, 313] on span "Select supporting documents (Optional)" at bounding box center [335, 317] width 138 height 8
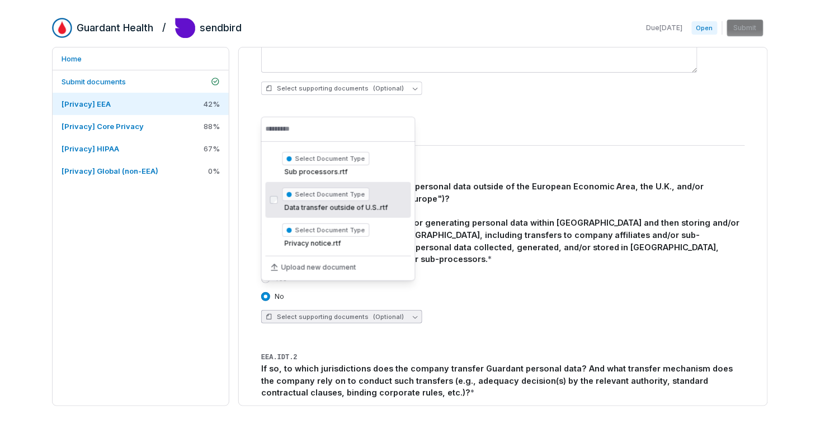
click at [341, 202] on div "Select Document Type Data transfer outside of U.S..rtf" at bounding box center [344, 200] width 124 height 29
click at [479, 292] on div "No" at bounding box center [503, 296] width 484 height 9
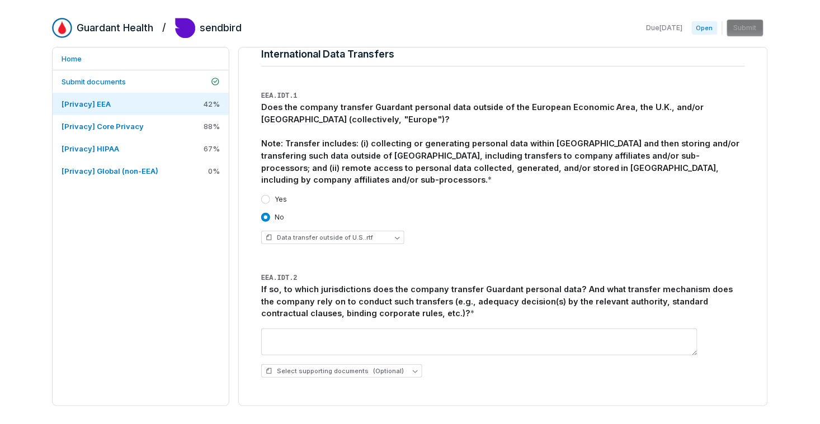
scroll to position [1458, 0]
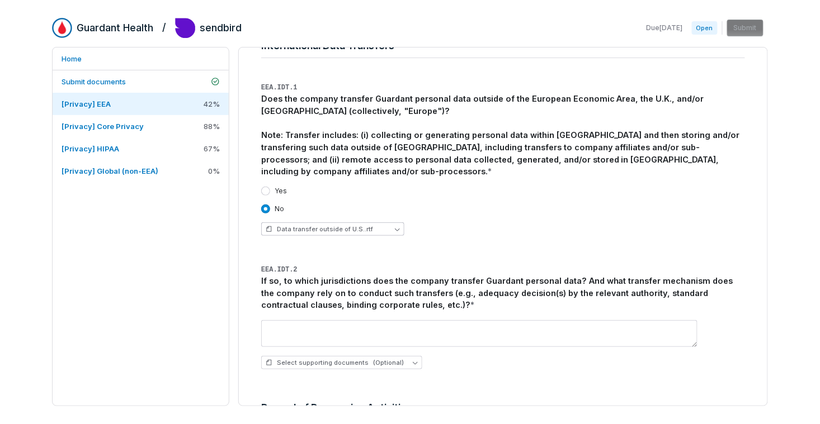
click at [387, 222] on button "Data transfer outside of U.S..rtf" at bounding box center [332, 228] width 143 height 13
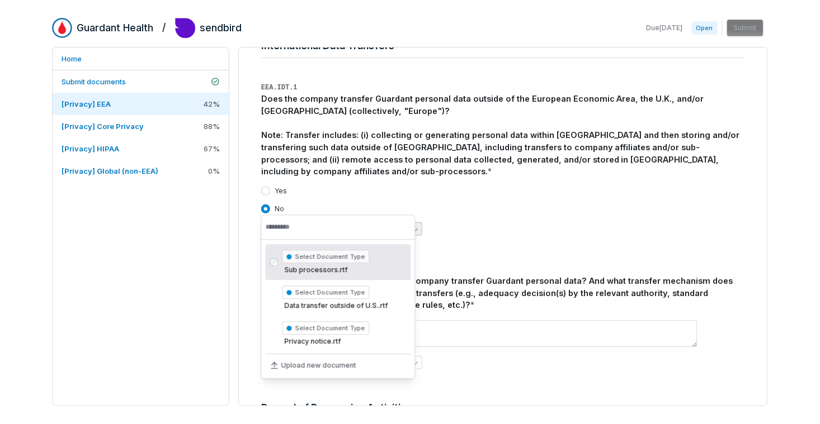
click at [514, 205] on div "No" at bounding box center [503, 209] width 484 height 9
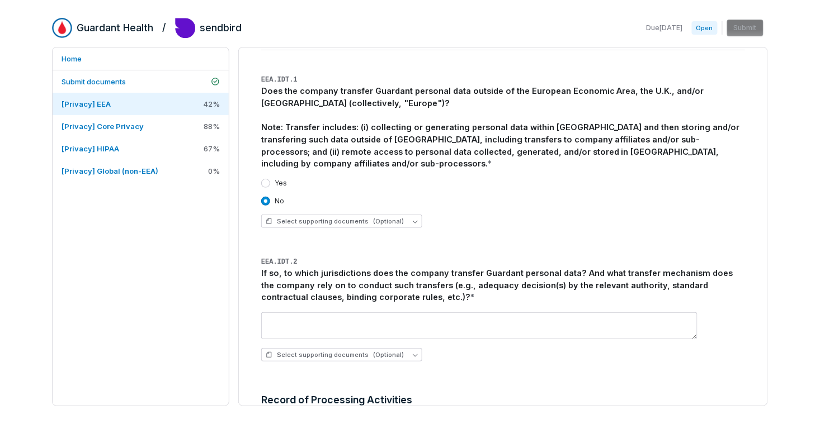
scroll to position [1461, 0]
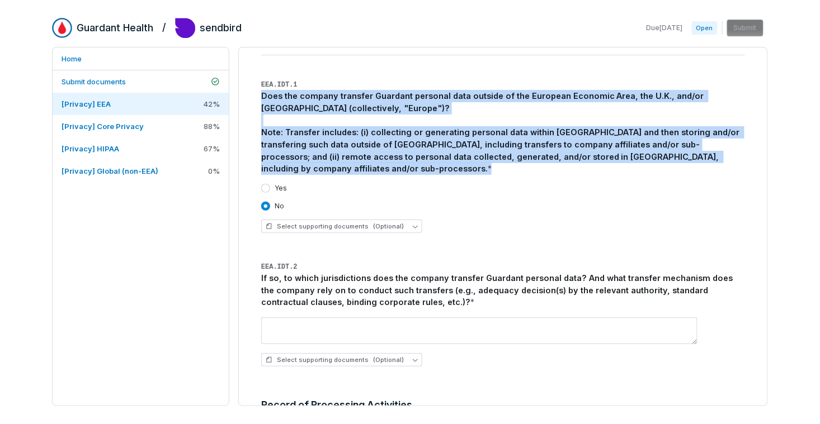
drag, startPoint x: 685, startPoint y: 143, endPoint x: 259, endPoint y: 83, distance: 429.7
copy div "Does the company transfer Guardant personal data outside of the European Econom…"
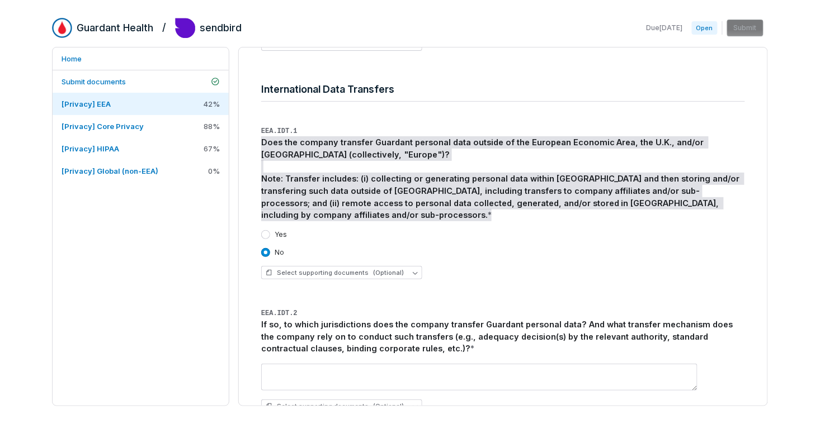
scroll to position [1416, 0]
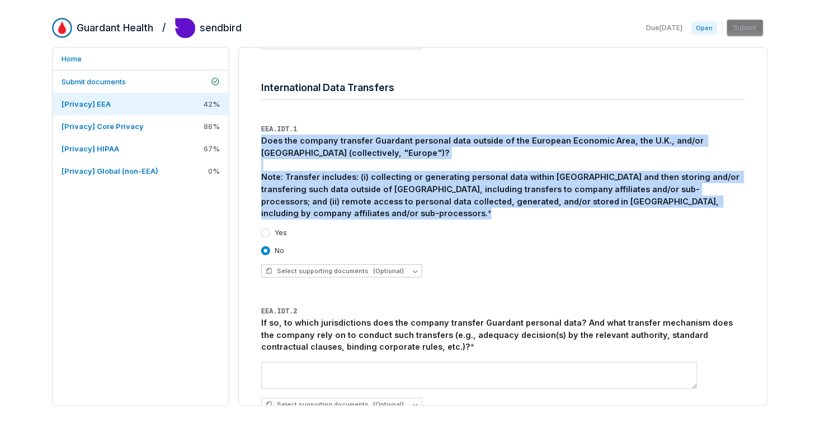
click at [395, 267] on span "(Optional)" at bounding box center [388, 271] width 31 height 8
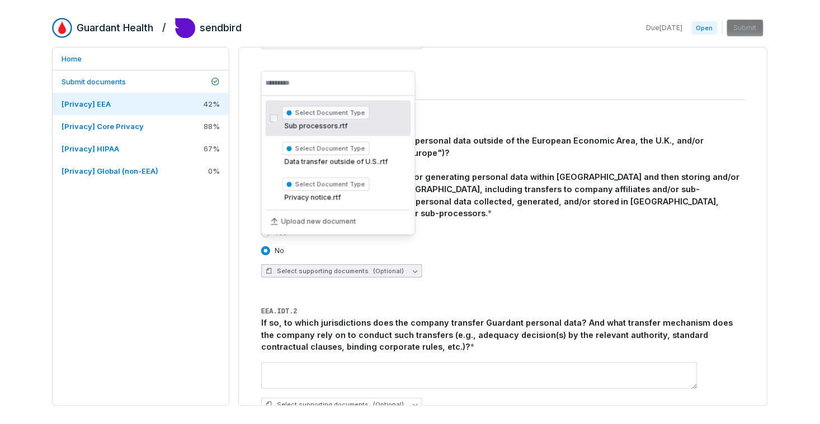
click at [610, 264] on div "Select supporting documents (Optional)" at bounding box center [503, 270] width 484 height 13
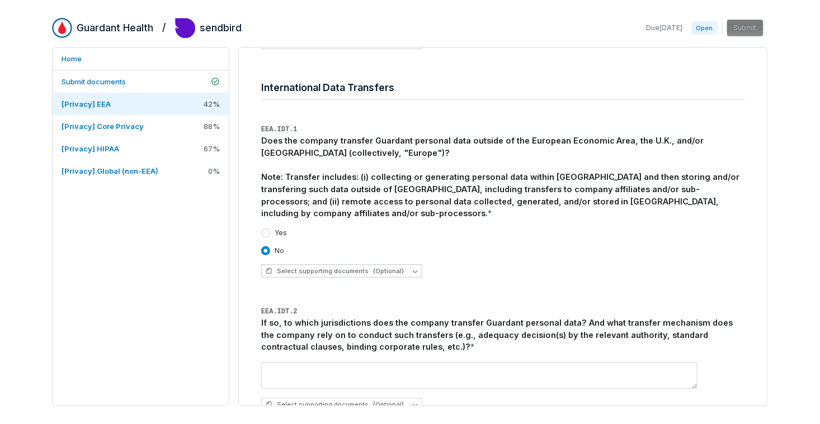
click at [391, 267] on span "(Optional)" at bounding box center [388, 271] width 31 height 8
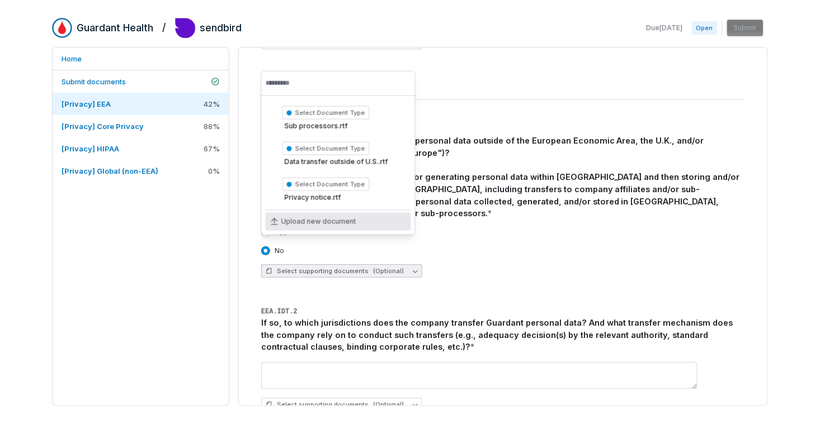
click at [320, 223] on span "Upload new document" at bounding box center [318, 221] width 75 height 9
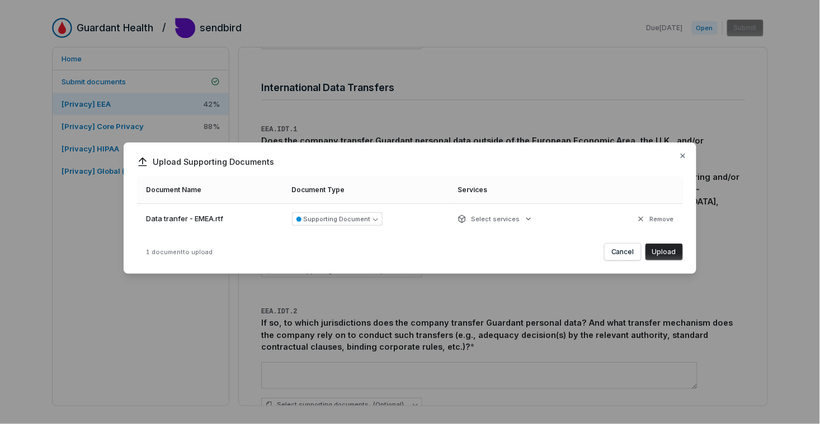
click at [664, 252] on button "Upload" at bounding box center [663, 252] width 37 height 17
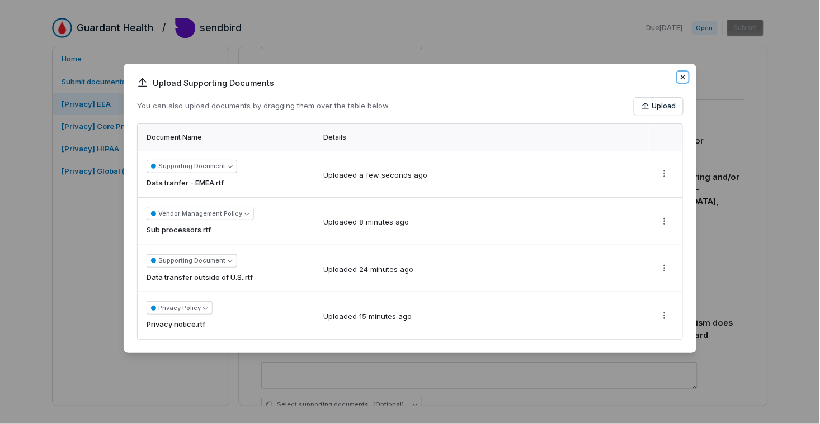
click at [682, 76] on icon "button" at bounding box center [682, 77] width 9 height 9
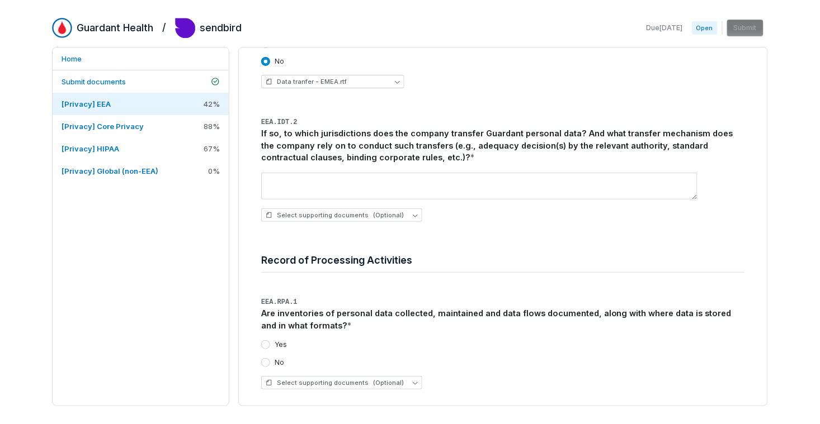
scroll to position [1645, 0]
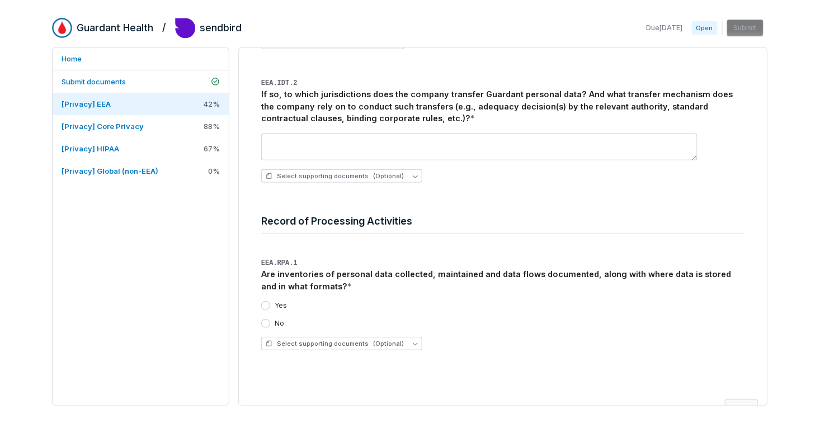
click at [267, 301] on button "Yes" at bounding box center [265, 305] width 9 height 9
click at [91, 80] on span "Submit documents" at bounding box center [93, 81] width 64 height 9
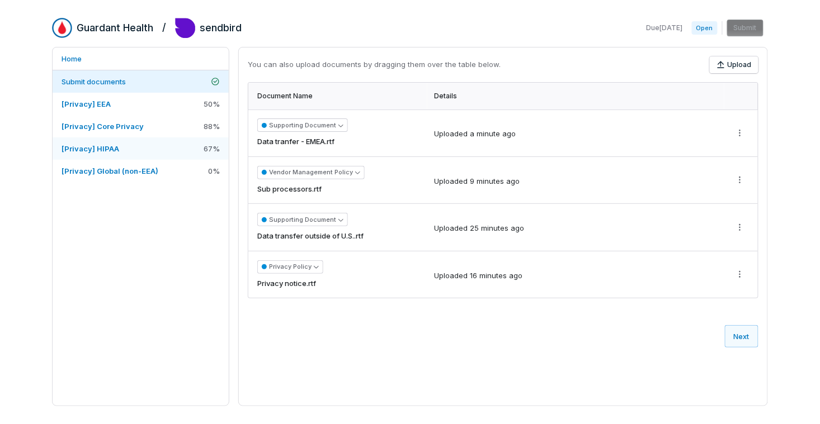
click at [146, 153] on link "[Privacy] HIPAA 67 %" at bounding box center [141, 149] width 176 height 22
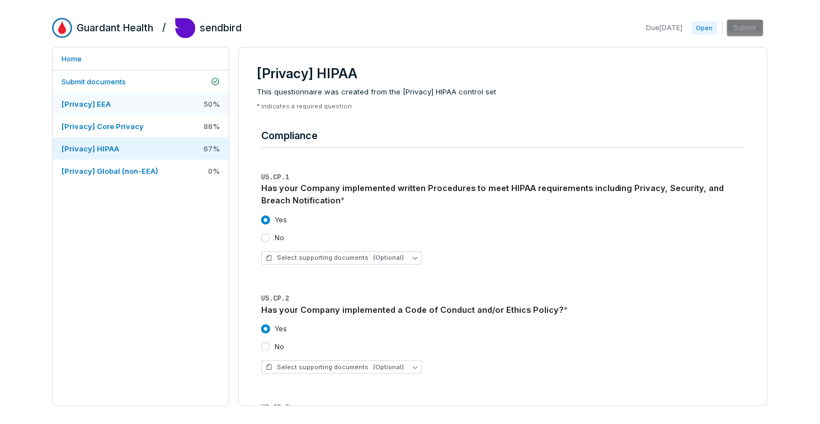
click at [164, 105] on link "[Privacy] EEA 50 %" at bounding box center [141, 104] width 176 height 22
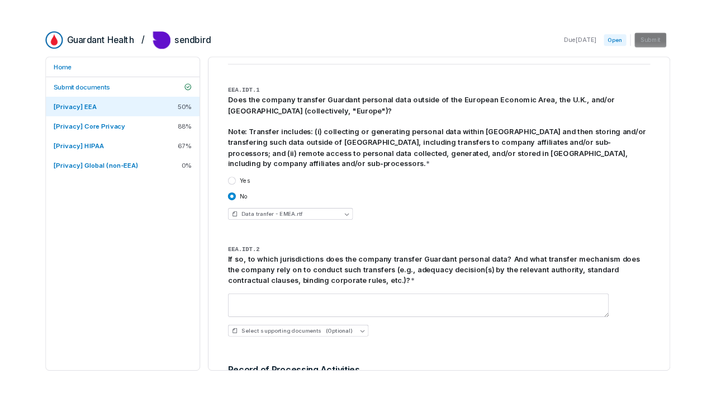
scroll to position [1645, 0]
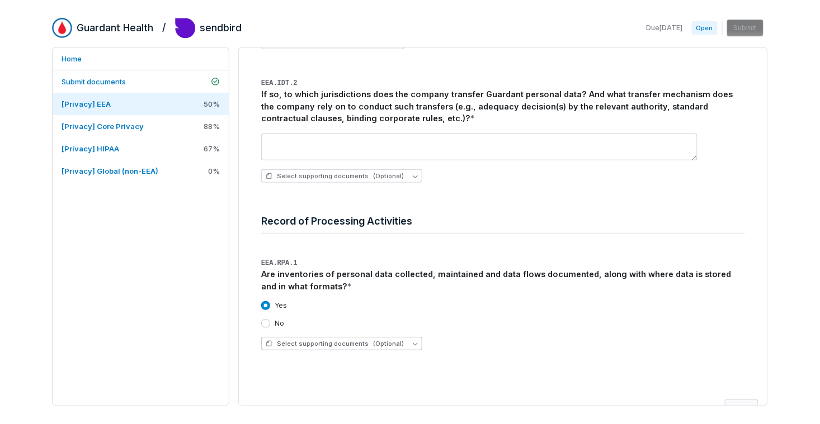
click at [347, 340] on span "Select supporting documents (Optional)" at bounding box center [335, 344] width 138 height 8
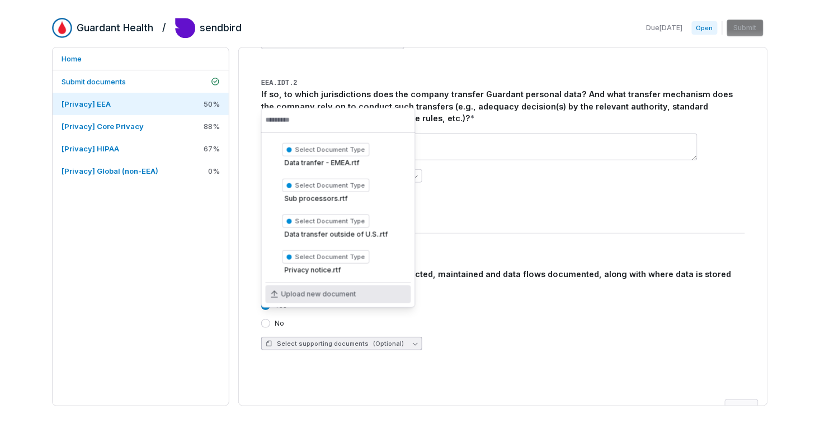
click at [346, 292] on span "Upload new document" at bounding box center [318, 294] width 75 height 9
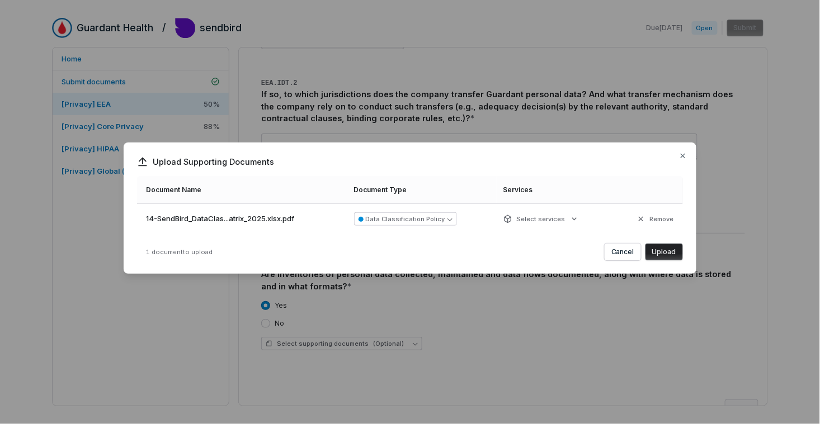
click at [674, 252] on button "Upload" at bounding box center [663, 252] width 37 height 17
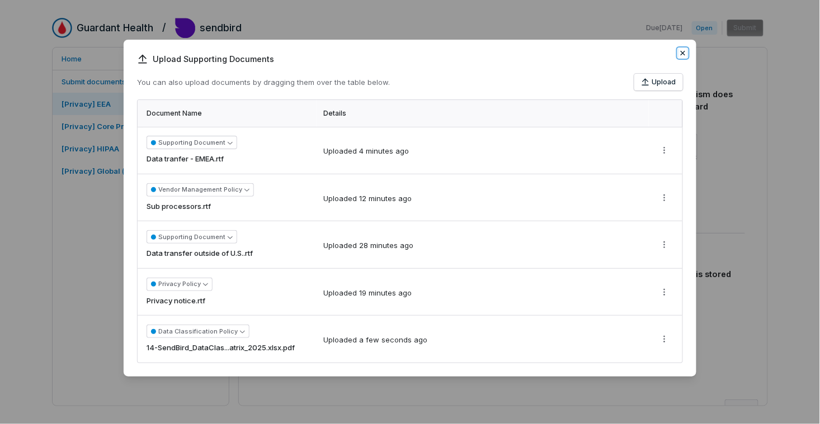
click at [682, 53] on icon "button" at bounding box center [682, 53] width 9 height 9
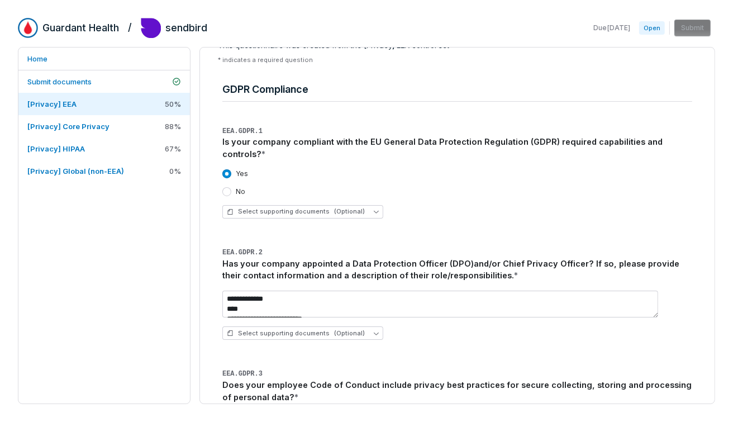
scroll to position [0, 0]
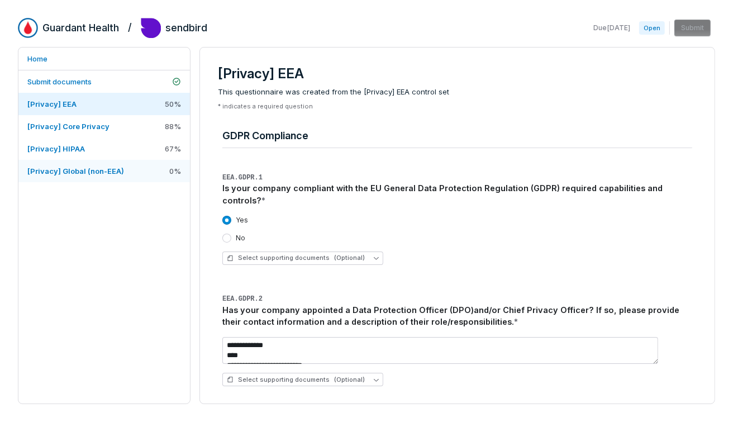
click at [94, 175] on span "[Privacy] Global (non-EEA)" at bounding box center [75, 171] width 97 height 10
